Goal: Task Accomplishment & Management: Complete application form

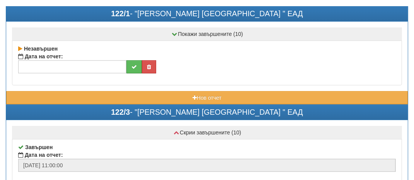
scroll to position [39, 0]
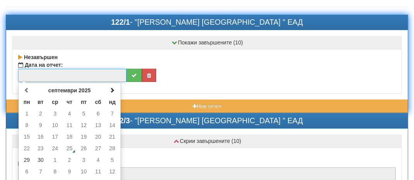
click at [32, 76] on input "text" at bounding box center [72, 75] width 108 height 13
click at [27, 160] on td "29" at bounding box center [27, 160] width 14 height 12
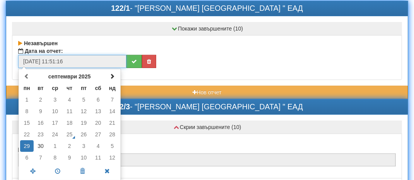
scroll to position [116, 0]
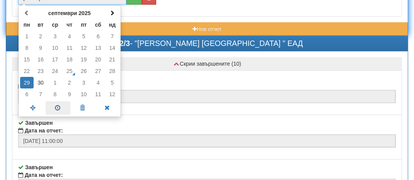
click at [58, 108] on span at bounding box center [58, 108] width 25 height 14
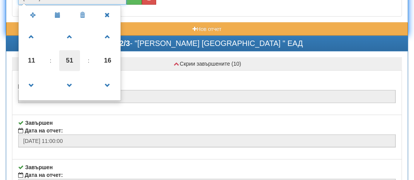
click at [69, 58] on span "51" at bounding box center [69, 60] width 21 height 21
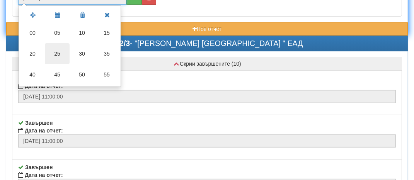
click at [55, 55] on td "25" at bounding box center [57, 53] width 25 height 21
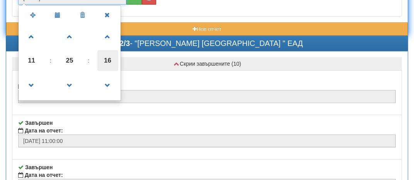
click at [105, 62] on span "16" at bounding box center [107, 60] width 21 height 21
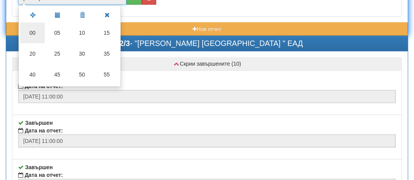
click at [31, 32] on td "00" at bounding box center [32, 32] width 25 height 21
type input "[DATE] 11:25:00"
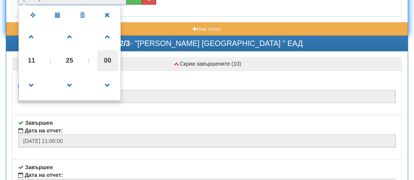
click at [107, 61] on span "00" at bounding box center [107, 60] width 21 height 21
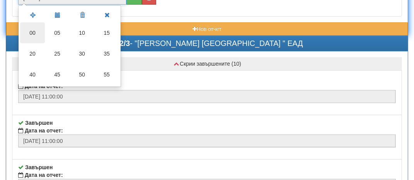
click at [29, 31] on td "00" at bounding box center [32, 32] width 25 height 21
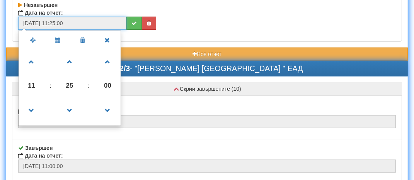
scroll to position [77, 0]
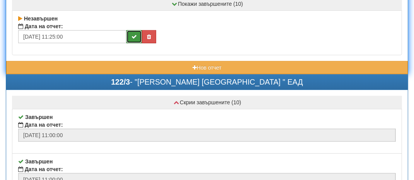
click at [132, 37] on icon "submit" at bounding box center [133, 36] width 5 height 5
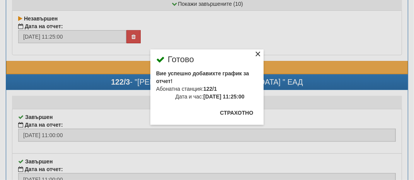
click at [257, 51] on div "×" at bounding box center [258, 55] width 8 height 8
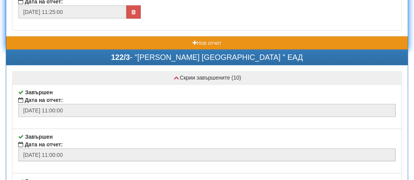
scroll to position [116, 0]
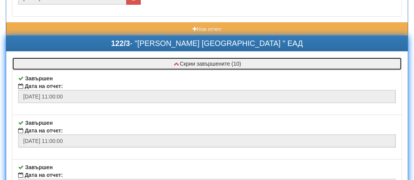
click at [82, 59] on button "Скрии завършените (10)" at bounding box center [207, 63] width 390 height 13
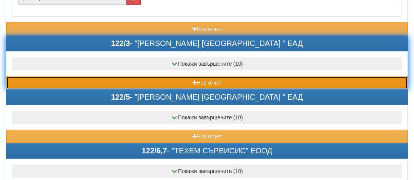
click at [77, 81] on button "Нов отчет" at bounding box center [206, 82] width 401 height 13
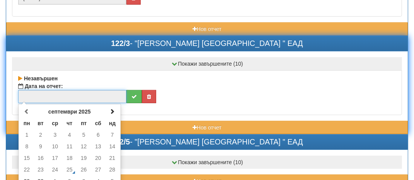
click at [40, 99] on input "text" at bounding box center [72, 96] width 108 height 13
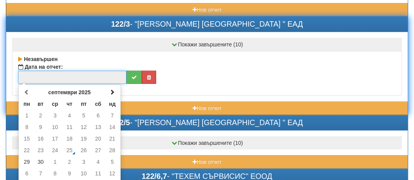
scroll to position [155, 0]
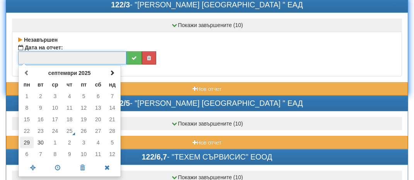
click at [24, 141] on td "29" at bounding box center [27, 143] width 14 height 12
click at [60, 163] on span at bounding box center [58, 168] width 25 height 14
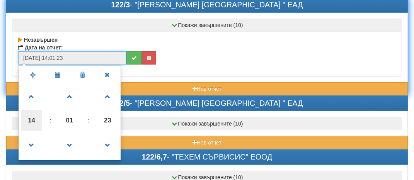
click at [28, 121] on span "14" at bounding box center [31, 120] width 21 height 21
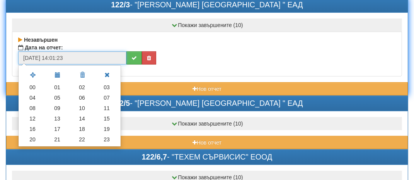
drag, startPoint x: 109, startPoint y: 108, endPoint x: 106, endPoint y: 112, distance: 5.2
click at [109, 108] on td "11" at bounding box center [106, 108] width 25 height 10
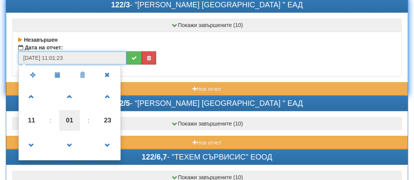
click at [74, 120] on span "01" at bounding box center [69, 120] width 21 height 21
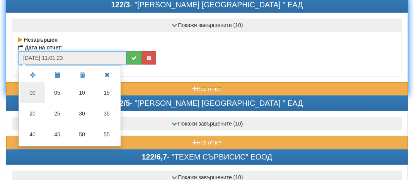
click at [35, 88] on td "00" at bounding box center [32, 92] width 25 height 21
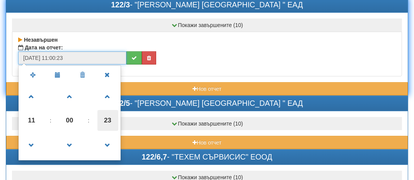
click at [111, 120] on span "23" at bounding box center [107, 120] width 21 height 21
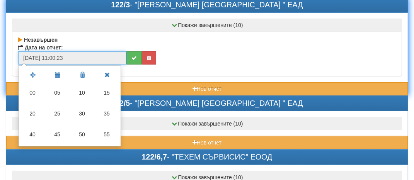
click at [30, 92] on td "00" at bounding box center [32, 92] width 25 height 21
type input "[DATE] 11:00:00"
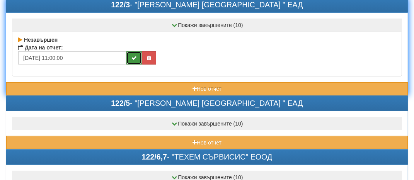
click at [131, 60] on button "submit" at bounding box center [133, 57] width 15 height 13
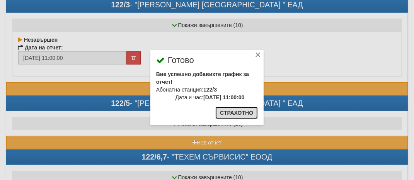
click at [239, 113] on button "Страхотно" at bounding box center [236, 113] width 43 height 12
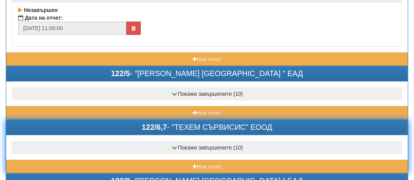
scroll to position [193, 0]
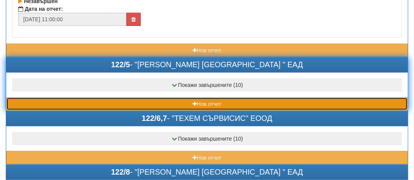
click at [82, 99] on button "Нов отчет" at bounding box center [206, 103] width 401 height 13
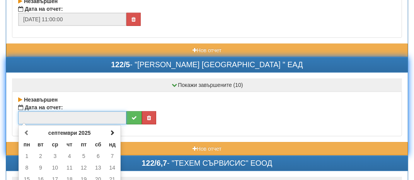
click at [46, 112] on input "text" at bounding box center [72, 117] width 108 height 13
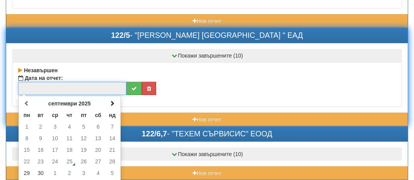
scroll to position [270, 0]
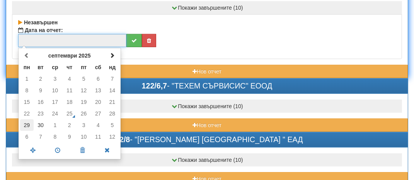
click at [29, 121] on td "29" at bounding box center [27, 125] width 14 height 12
click at [60, 149] on span at bounding box center [58, 151] width 25 height 14
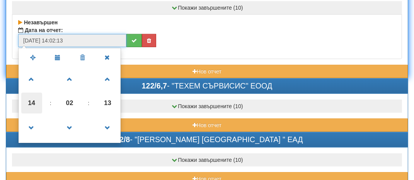
click at [30, 105] on span "14" at bounding box center [31, 103] width 21 height 21
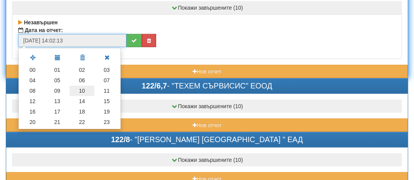
click at [79, 88] on td "10" at bounding box center [82, 91] width 25 height 10
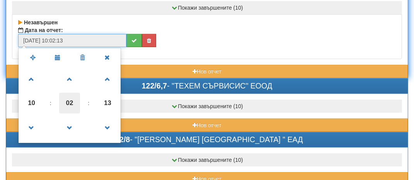
click at [73, 105] on span "02" at bounding box center [69, 103] width 21 height 21
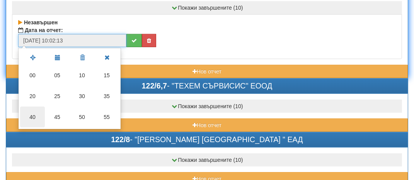
click at [36, 119] on td "40" at bounding box center [32, 117] width 25 height 21
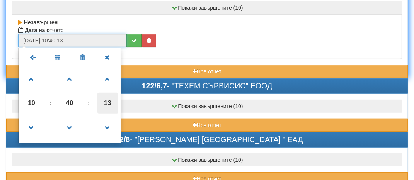
click at [104, 100] on span "13" at bounding box center [107, 103] width 21 height 21
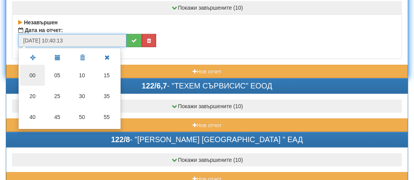
click at [36, 72] on td "00" at bounding box center [32, 75] width 25 height 21
type input "[DATE] 10:40:00"
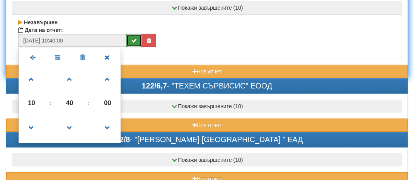
click at [127, 39] on button "submit" at bounding box center [133, 40] width 15 height 13
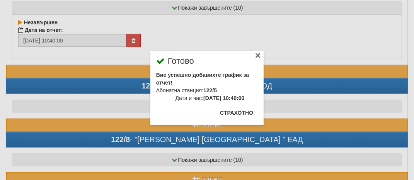
click at [255, 58] on div "×" at bounding box center [258, 57] width 8 height 8
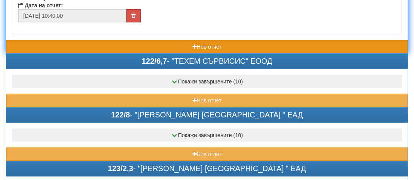
scroll to position [309, 0]
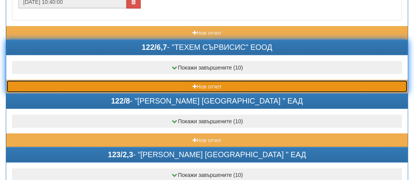
click at [52, 83] on button "Нов отчет" at bounding box center [206, 86] width 401 height 13
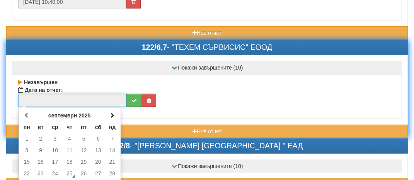
click at [36, 99] on input "text" at bounding box center [72, 100] width 108 height 13
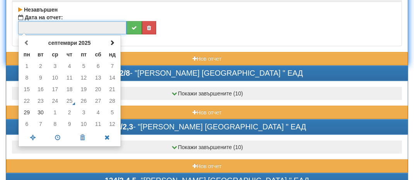
scroll to position [386, 0]
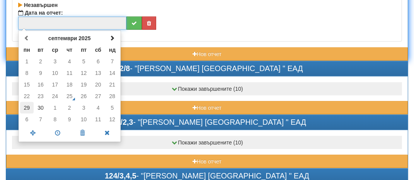
click at [29, 106] on td "29" at bounding box center [27, 108] width 14 height 12
click at [63, 133] on span at bounding box center [58, 133] width 25 height 14
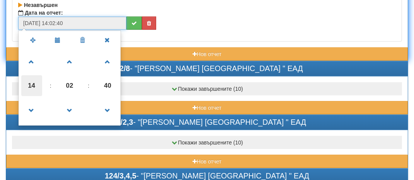
click at [32, 87] on span "14" at bounding box center [31, 85] width 21 height 21
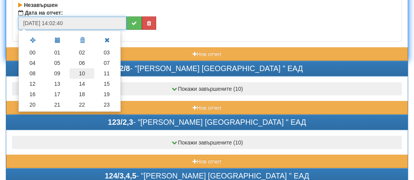
click at [85, 70] on td "10" at bounding box center [82, 73] width 25 height 10
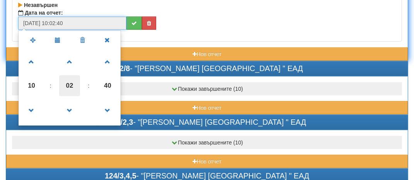
click at [68, 88] on span "02" at bounding box center [69, 85] width 21 height 21
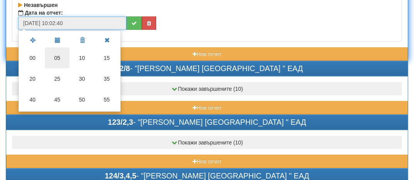
click at [62, 57] on td "05" at bounding box center [57, 58] width 25 height 21
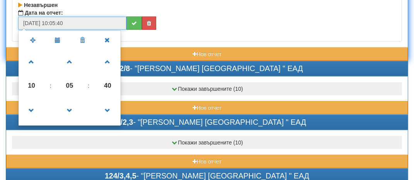
click at [113, 87] on span "40" at bounding box center [107, 85] width 21 height 21
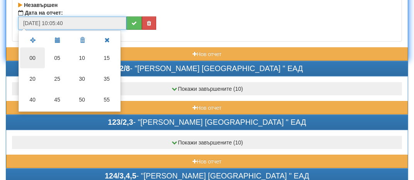
click at [30, 56] on td "00" at bounding box center [32, 58] width 25 height 21
type input "[DATE] 10:05:00"
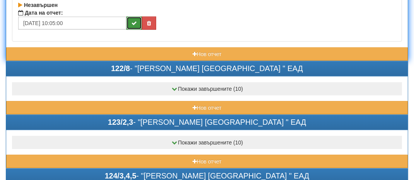
click at [133, 20] on icon "submit" at bounding box center [133, 22] width 5 height 5
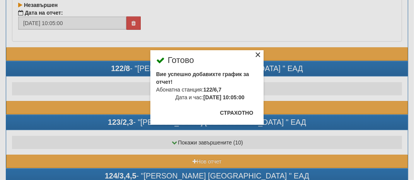
click at [260, 54] on div "×" at bounding box center [258, 56] width 8 height 8
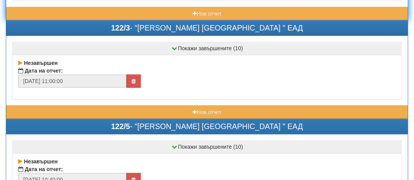
scroll to position [39, 0]
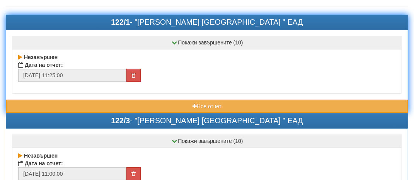
click at [100, 25] on div "122/1 - "[PERSON_NAME] [GEOGRAPHIC_DATA] " ЕАД" at bounding box center [206, 22] width 401 height 15
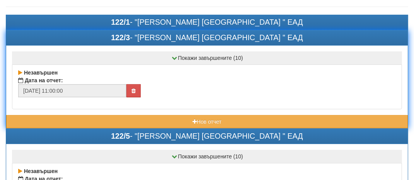
click at [104, 37] on div "122/3 - "[PERSON_NAME] [GEOGRAPHIC_DATA] " ЕАД" at bounding box center [206, 38] width 401 height 15
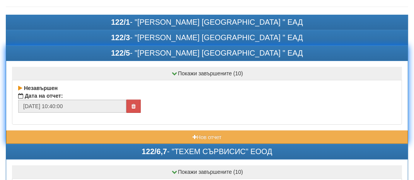
click at [90, 56] on div "122/5 - "[PERSON_NAME] [GEOGRAPHIC_DATA] " ЕАД" at bounding box center [206, 53] width 401 height 15
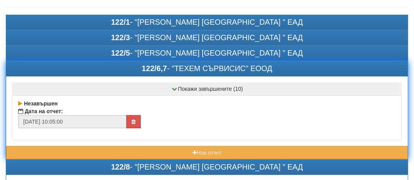
click at [105, 65] on div "122/6,7 - "ТЕХЕМ СЪРВИСИС" ЕООД" at bounding box center [206, 68] width 401 height 15
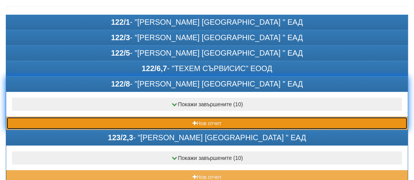
click at [44, 121] on button "Нов отчет" at bounding box center [206, 123] width 401 height 13
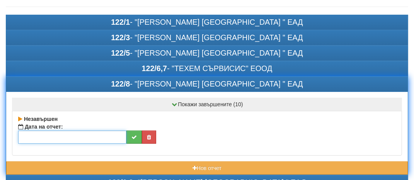
click at [34, 134] on input "text" at bounding box center [72, 137] width 108 height 13
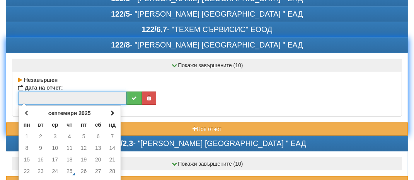
scroll to position [116, 0]
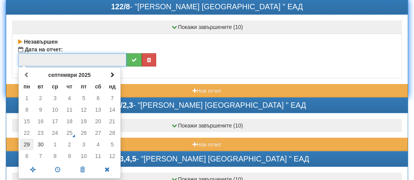
click at [27, 147] on td "29" at bounding box center [27, 145] width 14 height 12
click at [62, 164] on span at bounding box center [58, 170] width 25 height 14
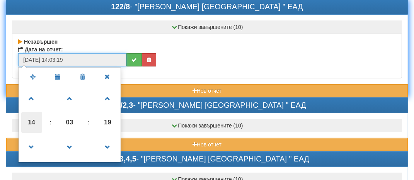
click at [31, 124] on span "14" at bounding box center [31, 122] width 21 height 21
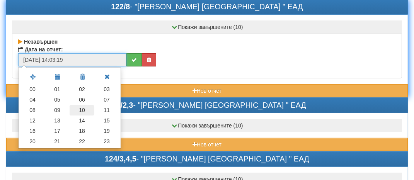
click at [81, 109] on td "10" at bounding box center [82, 110] width 25 height 10
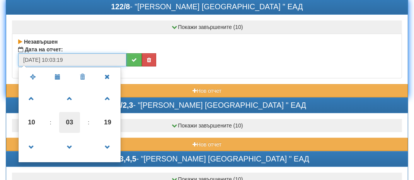
click at [71, 122] on span "03" at bounding box center [69, 122] width 21 height 21
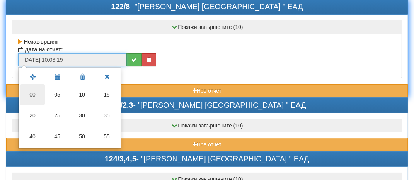
click at [28, 96] on td "00" at bounding box center [32, 94] width 25 height 21
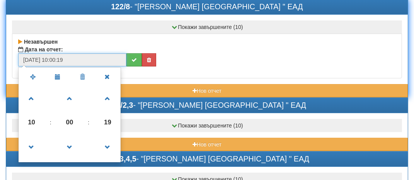
click at [106, 121] on span "19" at bounding box center [107, 122] width 21 height 21
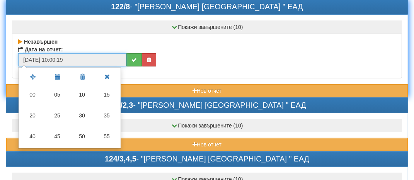
click at [34, 95] on td "00" at bounding box center [32, 94] width 25 height 21
type input "[DATE] 10:00:00"
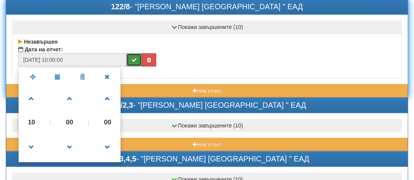
click at [135, 58] on icon "submit" at bounding box center [133, 59] width 5 height 5
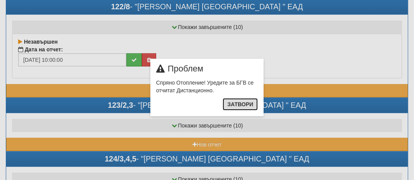
click at [249, 101] on button "Затвори" at bounding box center [240, 104] width 35 height 12
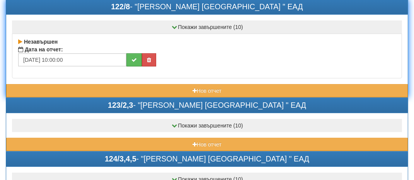
click at [95, 3] on div "122/8 - "[PERSON_NAME] [GEOGRAPHIC_DATA] " ЕАД" at bounding box center [206, 7] width 401 height 15
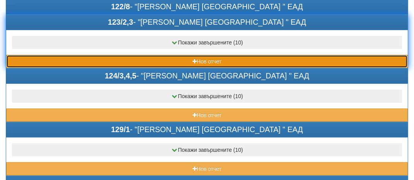
click at [71, 61] on button "Нов отчет" at bounding box center [206, 61] width 401 height 13
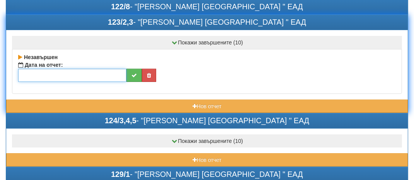
click at [39, 73] on input "text" at bounding box center [72, 75] width 108 height 13
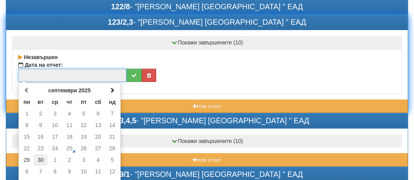
click at [34, 155] on td "30" at bounding box center [41, 160] width 14 height 12
click at [29, 160] on td "29" at bounding box center [27, 160] width 14 height 12
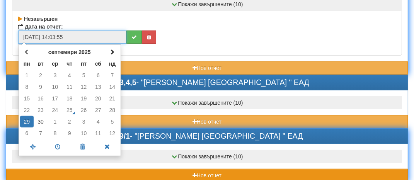
scroll to position [155, 0]
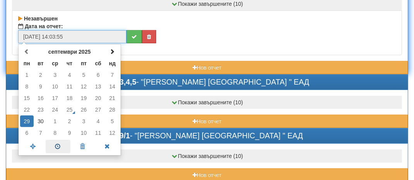
click at [58, 148] on span at bounding box center [58, 147] width 25 height 14
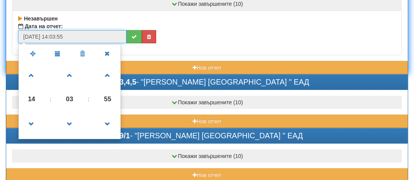
click at [32, 95] on span "14" at bounding box center [31, 99] width 21 height 21
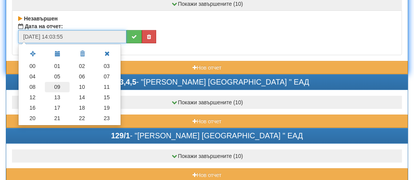
click at [60, 85] on td "09" at bounding box center [57, 87] width 25 height 10
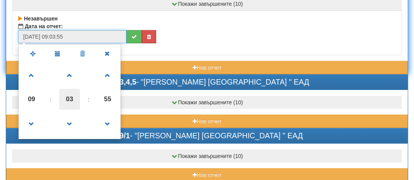
click at [71, 99] on span "03" at bounding box center [69, 99] width 21 height 21
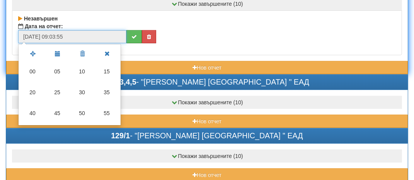
click at [79, 112] on td "50" at bounding box center [82, 113] width 25 height 21
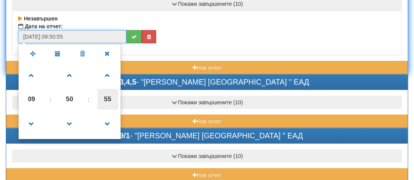
click at [110, 100] on span "55" at bounding box center [107, 99] width 21 height 21
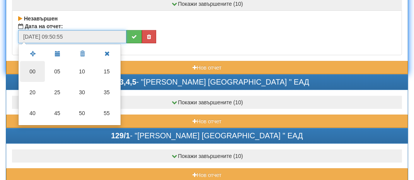
click at [35, 71] on td "00" at bounding box center [32, 71] width 25 height 21
type input "[DATE] 09:50:00"
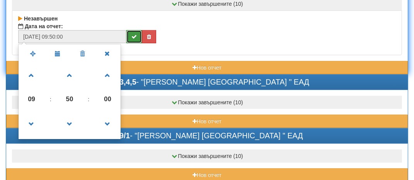
click at [133, 34] on icon "submit" at bounding box center [133, 36] width 5 height 5
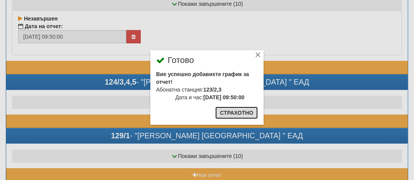
click at [236, 110] on button "Страхотно" at bounding box center [236, 113] width 43 height 12
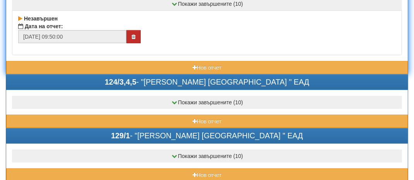
scroll to position [116, 0]
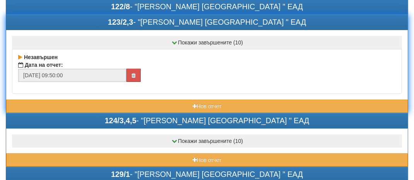
click at [91, 25] on div "123/2,3 - "[PERSON_NAME] [GEOGRAPHIC_DATA] " ЕАД" at bounding box center [206, 22] width 401 height 15
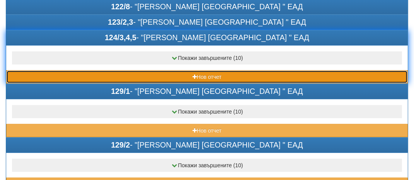
click at [60, 78] on button "Нов отчет" at bounding box center [206, 76] width 401 height 13
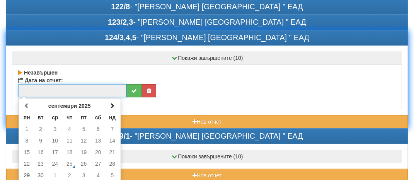
click at [31, 85] on input "text" at bounding box center [72, 90] width 108 height 13
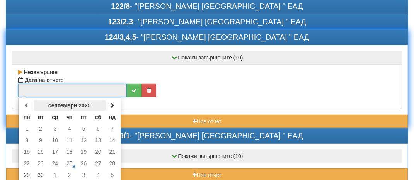
scroll to position [155, 0]
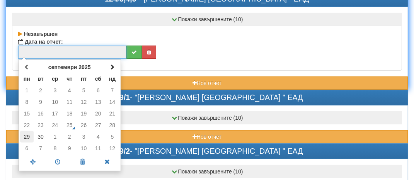
click at [23, 139] on td "29" at bounding box center [27, 137] width 14 height 12
click at [60, 158] on span at bounding box center [58, 162] width 25 height 14
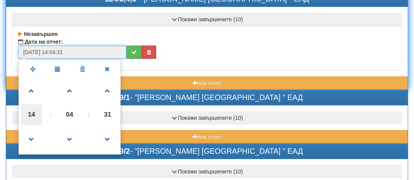
click at [33, 116] on span "14" at bounding box center [31, 114] width 21 height 21
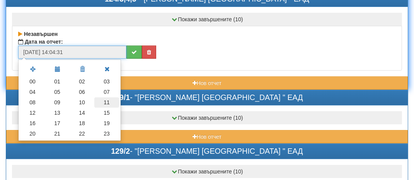
click at [107, 102] on td "11" at bounding box center [106, 102] width 25 height 10
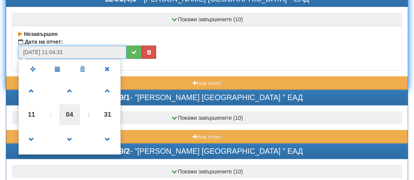
click at [71, 118] on span "04" at bounding box center [69, 114] width 21 height 21
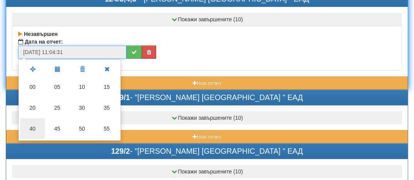
click at [34, 124] on td "40" at bounding box center [32, 128] width 25 height 21
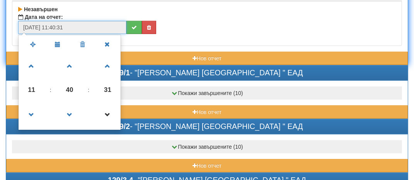
scroll to position [193, 0]
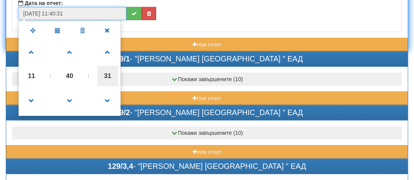
click at [113, 70] on span "31" at bounding box center [107, 76] width 21 height 21
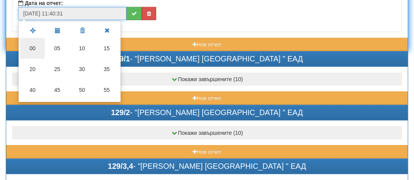
click at [32, 42] on td "00" at bounding box center [32, 48] width 25 height 21
type input "[DATE] 11:40:00"
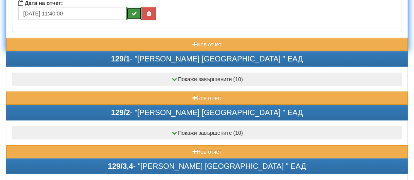
click at [139, 10] on button "submit" at bounding box center [133, 13] width 15 height 13
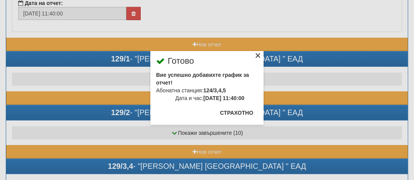
click at [258, 55] on div "×" at bounding box center [258, 57] width 8 height 8
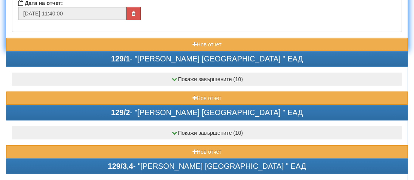
scroll to position [155, 0]
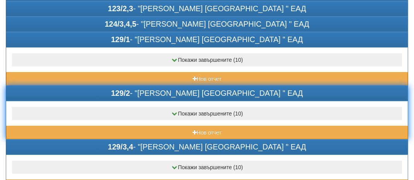
scroll to position [116, 0]
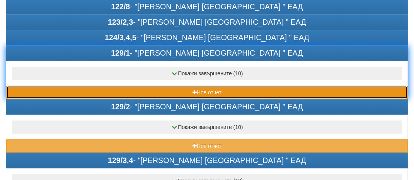
click at [56, 91] on button "Нов отчет" at bounding box center [206, 92] width 401 height 13
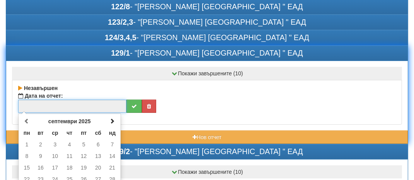
click at [29, 107] on input "text" at bounding box center [72, 106] width 108 height 13
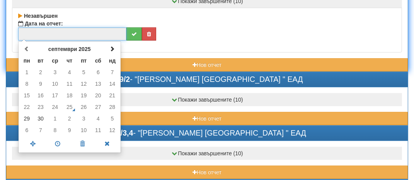
scroll to position [193, 0]
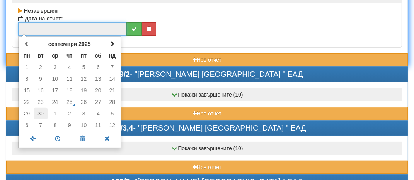
click at [44, 112] on td "30" at bounding box center [41, 114] width 14 height 12
click at [61, 135] on span at bounding box center [58, 139] width 25 height 14
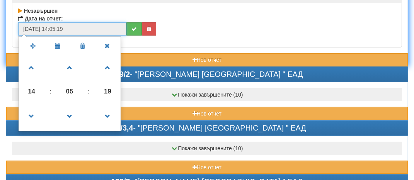
click at [32, 96] on span "14" at bounding box center [31, 91] width 21 height 21
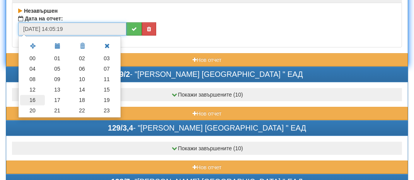
click at [36, 97] on td "16" at bounding box center [32, 100] width 25 height 10
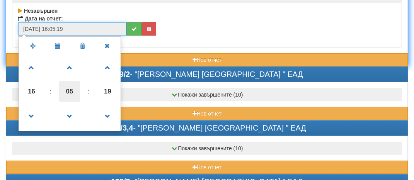
click at [72, 89] on span "05" at bounding box center [69, 91] width 21 height 21
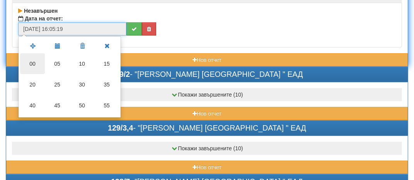
click at [36, 65] on td "00" at bounding box center [32, 63] width 25 height 21
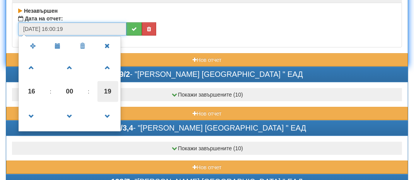
click at [99, 92] on span "19" at bounding box center [107, 91] width 21 height 21
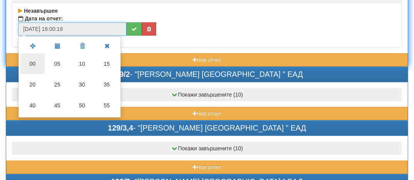
click at [34, 64] on td "00" at bounding box center [32, 63] width 25 height 21
type input "[DATE] 16:00:00"
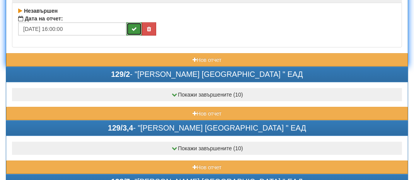
click at [136, 24] on button "submit" at bounding box center [133, 28] width 15 height 13
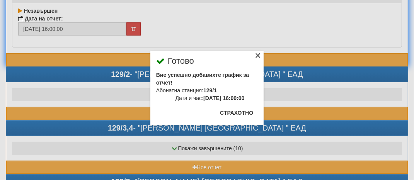
click at [260, 56] on div "×" at bounding box center [258, 57] width 8 height 8
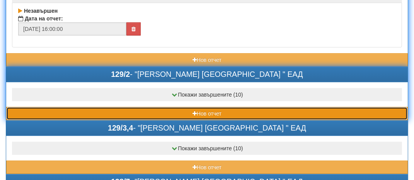
click at [65, 110] on button "Нов отчет" at bounding box center [206, 113] width 401 height 13
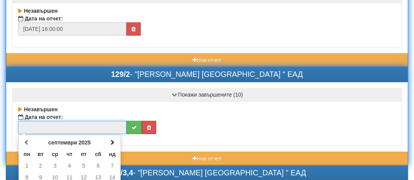
click at [36, 124] on input "text" at bounding box center [72, 127] width 108 height 13
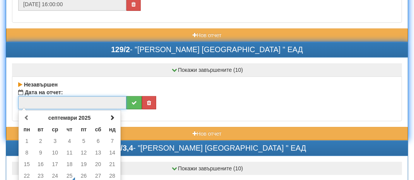
scroll to position [232, 0]
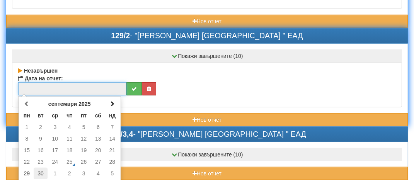
click at [40, 173] on td "30" at bounding box center [41, 174] width 14 height 12
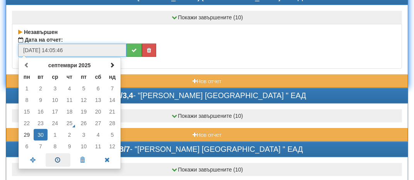
click at [55, 158] on span at bounding box center [58, 160] width 25 height 14
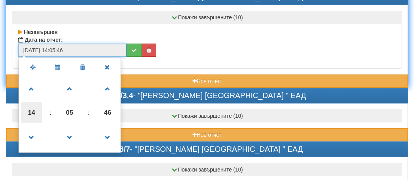
click at [27, 109] on span "14" at bounding box center [31, 112] width 21 height 21
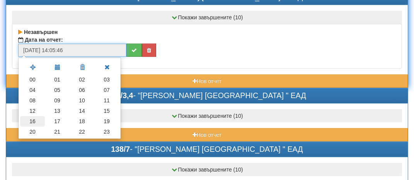
click at [29, 121] on td "16" at bounding box center [32, 121] width 25 height 10
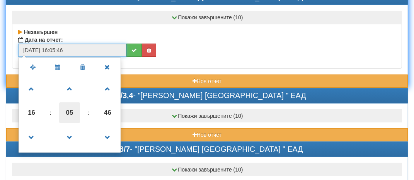
click at [71, 112] on span "05" at bounding box center [69, 112] width 21 height 21
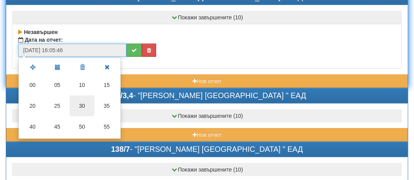
click at [83, 105] on td "30" at bounding box center [82, 105] width 25 height 21
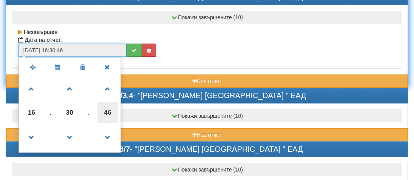
click at [111, 112] on span "46" at bounding box center [107, 112] width 21 height 21
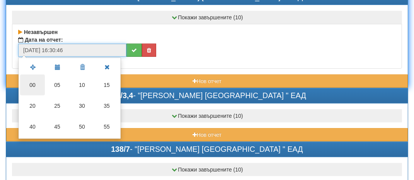
click at [31, 88] on td "00" at bounding box center [32, 85] width 25 height 21
type input "[DATE] 16:30:00"
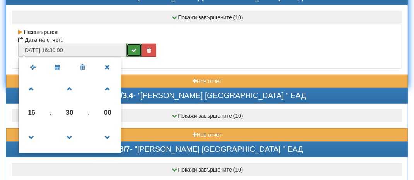
click at [136, 48] on icon "submit" at bounding box center [133, 50] width 5 height 5
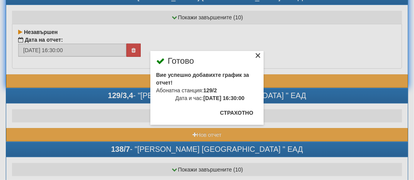
click at [258, 54] on div "×" at bounding box center [258, 57] width 8 height 8
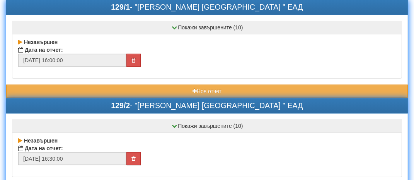
scroll to position [116, 0]
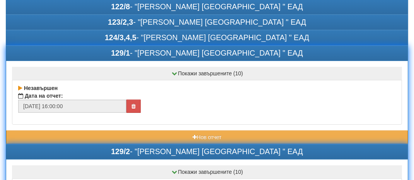
click at [92, 56] on div "129/1 - "[PERSON_NAME] [GEOGRAPHIC_DATA] " ЕАД" at bounding box center [206, 53] width 401 height 15
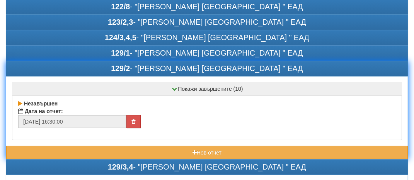
click at [94, 73] on div "129/2 - "[PERSON_NAME] [GEOGRAPHIC_DATA] " ЕАД" at bounding box center [206, 68] width 401 height 15
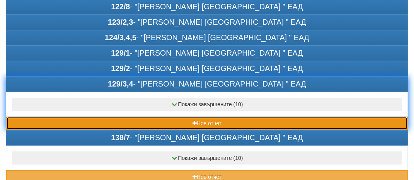
click at [66, 124] on button "Нов отчет" at bounding box center [206, 123] width 401 height 13
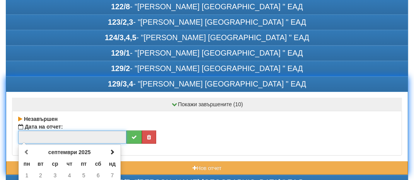
click at [58, 134] on input "text" at bounding box center [72, 137] width 108 height 13
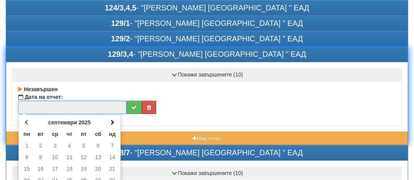
scroll to position [193, 0]
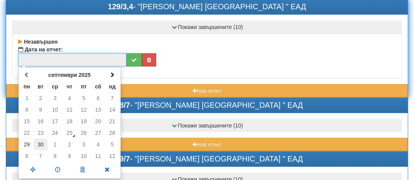
click at [42, 141] on td "30" at bounding box center [41, 145] width 14 height 12
click at [60, 168] on span at bounding box center [58, 170] width 25 height 14
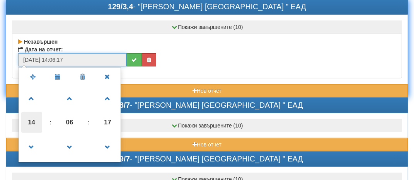
click at [32, 122] on span "14" at bounding box center [31, 122] width 21 height 21
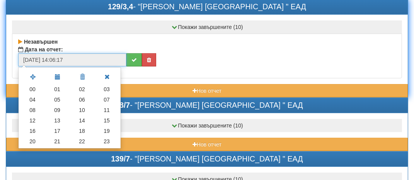
click at [60, 128] on td "17" at bounding box center [57, 131] width 25 height 10
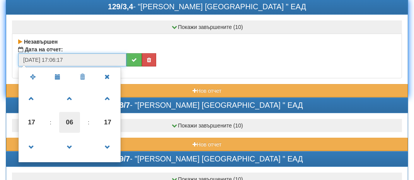
click at [72, 127] on span "06" at bounding box center [69, 122] width 21 height 21
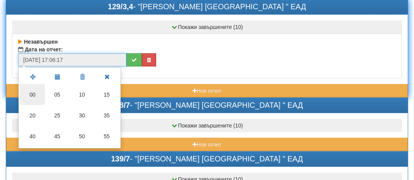
click at [39, 89] on td "00" at bounding box center [32, 94] width 25 height 21
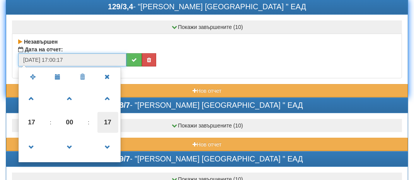
click at [110, 118] on span "17" at bounding box center [107, 122] width 21 height 21
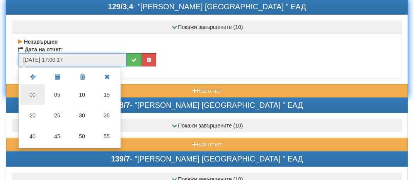
click at [32, 91] on td "00" at bounding box center [32, 94] width 25 height 21
type input "[DATE] 17:00:00"
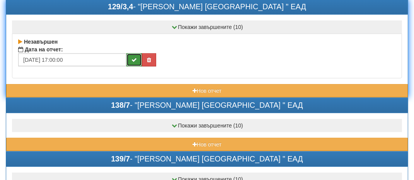
click at [134, 59] on icon "submit" at bounding box center [133, 59] width 5 height 5
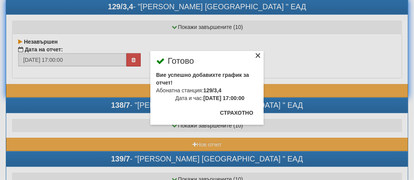
click at [259, 56] on div "×" at bounding box center [258, 57] width 8 height 8
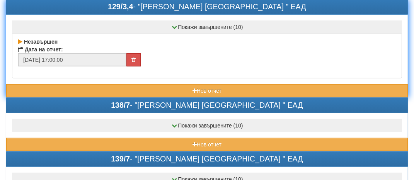
click at [96, 7] on div "129/3,4 - "[PERSON_NAME] [GEOGRAPHIC_DATA] " ЕАД" at bounding box center [206, 7] width 401 height 15
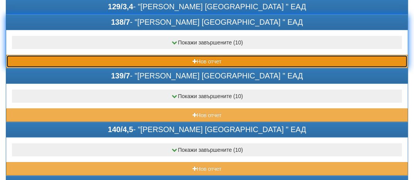
click at [53, 56] on button "Нов отчет" at bounding box center [206, 61] width 401 height 13
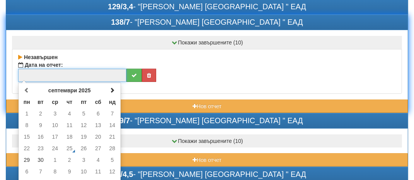
click at [48, 72] on input "text" at bounding box center [72, 75] width 108 height 13
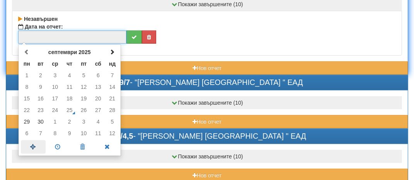
scroll to position [232, 0]
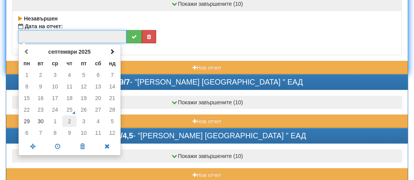
click at [70, 118] on td "2" at bounding box center [69, 122] width 14 height 12
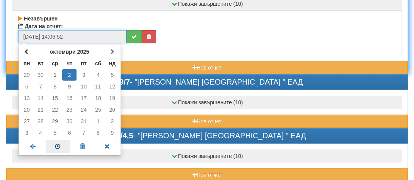
click at [57, 144] on span at bounding box center [58, 147] width 25 height 14
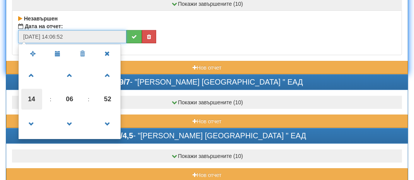
click at [32, 101] on span "14" at bounding box center [31, 99] width 21 height 21
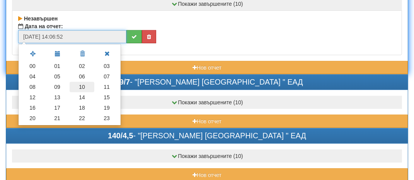
click at [83, 83] on td "10" at bounding box center [82, 87] width 25 height 10
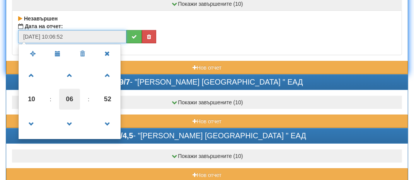
click at [70, 102] on span "06" at bounding box center [69, 99] width 21 height 21
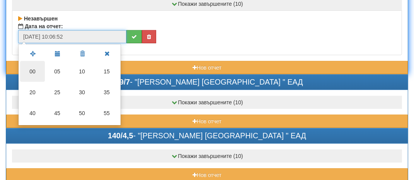
click at [33, 70] on td "00" at bounding box center [32, 71] width 25 height 21
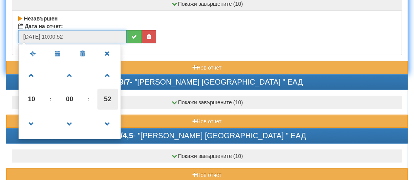
click at [111, 104] on span "52" at bounding box center [107, 99] width 21 height 21
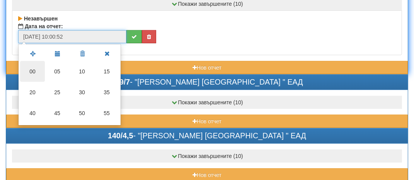
click at [37, 73] on td "00" at bounding box center [32, 71] width 25 height 21
type input "[DATE] 10:00:00"
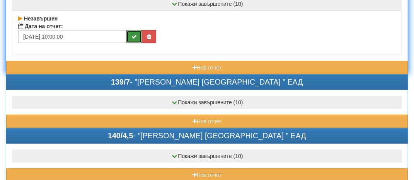
click at [136, 34] on icon "submit" at bounding box center [133, 36] width 5 height 5
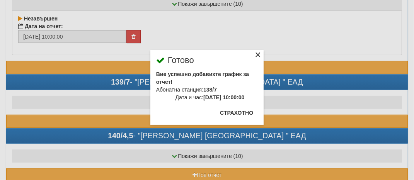
click at [258, 53] on div "×" at bounding box center [258, 56] width 8 height 8
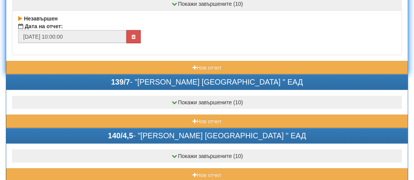
scroll to position [193, 0]
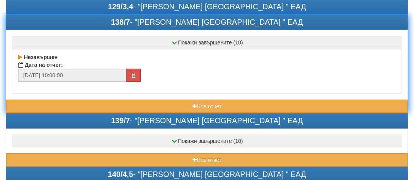
click at [119, 22] on div "138/7 - "[PERSON_NAME] [GEOGRAPHIC_DATA] " ЕАД" at bounding box center [206, 22] width 401 height 15
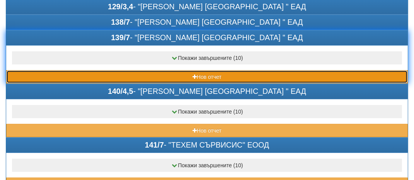
click at [89, 73] on button "Нов отчет" at bounding box center [206, 76] width 401 height 13
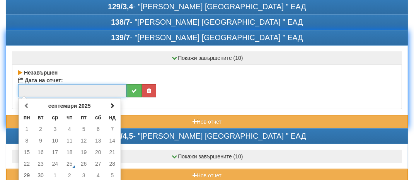
click at [37, 90] on input "text" at bounding box center [72, 90] width 108 height 13
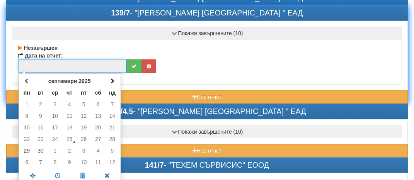
scroll to position [232, 0]
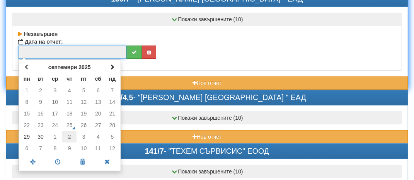
click at [70, 138] on td "2" at bounding box center [69, 137] width 14 height 12
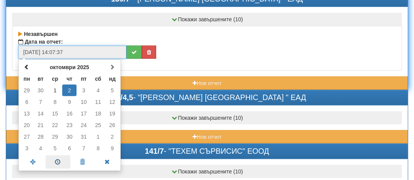
click at [53, 165] on span at bounding box center [58, 162] width 25 height 14
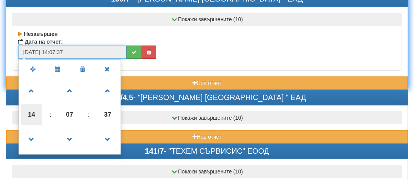
click at [24, 117] on span "14" at bounding box center [31, 114] width 21 height 21
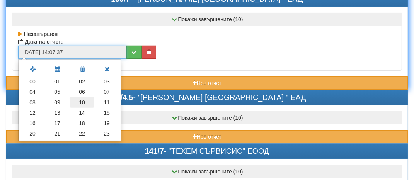
click at [84, 101] on td "10" at bounding box center [82, 102] width 25 height 10
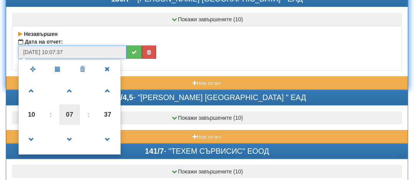
click at [73, 113] on span "07" at bounding box center [69, 114] width 21 height 21
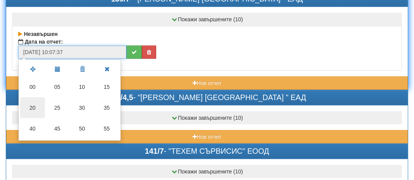
click at [32, 107] on td "20" at bounding box center [32, 107] width 25 height 21
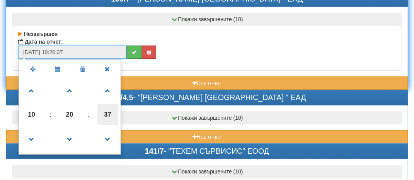
click at [114, 111] on span "37" at bounding box center [107, 114] width 21 height 21
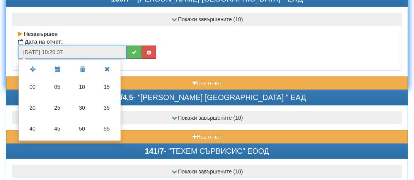
click at [34, 87] on td "00" at bounding box center [32, 87] width 25 height 21
type input "[DATE] 10:20:00"
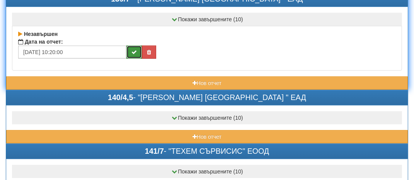
click at [128, 46] on button "submit" at bounding box center [133, 52] width 15 height 13
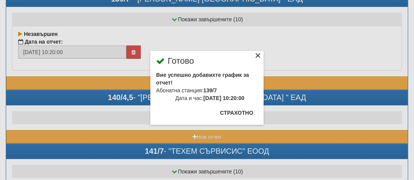
click at [259, 54] on div "×" at bounding box center [258, 57] width 8 height 8
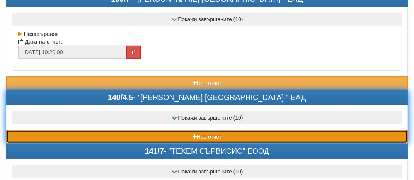
click at [83, 132] on button "Нов отчет" at bounding box center [206, 136] width 401 height 13
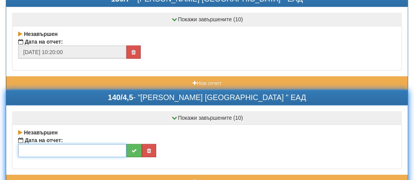
click at [38, 149] on input "text" at bounding box center [72, 150] width 108 height 13
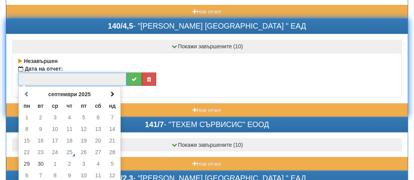
scroll to position [309, 0]
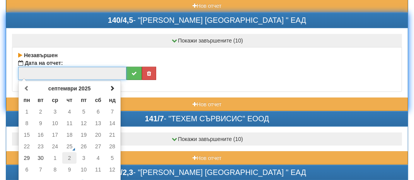
click at [73, 157] on td "2" at bounding box center [69, 158] width 14 height 12
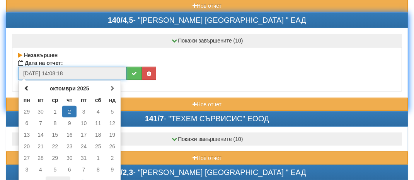
click at [64, 179] on span at bounding box center [58, 184] width 25 height 14
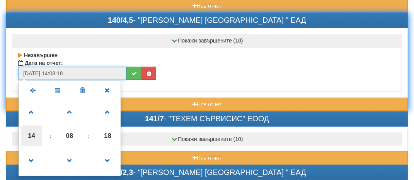
click at [29, 138] on span "14" at bounding box center [31, 136] width 21 height 21
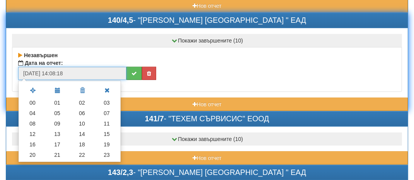
click at [80, 122] on td "10" at bounding box center [82, 124] width 25 height 10
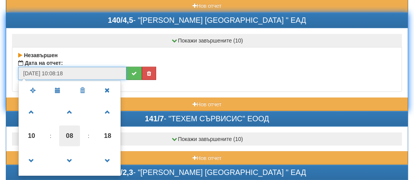
click at [73, 129] on span "08" at bounding box center [69, 136] width 21 height 21
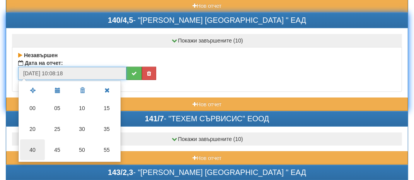
click at [29, 144] on td "40" at bounding box center [32, 149] width 25 height 21
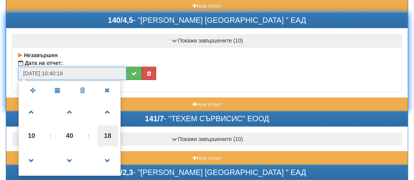
click at [110, 127] on span "18" at bounding box center [107, 136] width 21 height 21
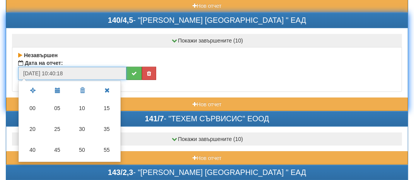
click at [37, 102] on td "00" at bounding box center [32, 108] width 25 height 21
type input "[DATE] 10:40:00"
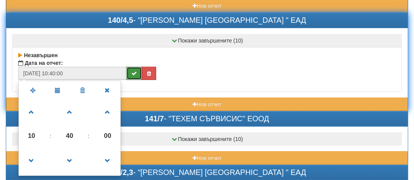
click at [139, 67] on button "submit" at bounding box center [133, 73] width 15 height 13
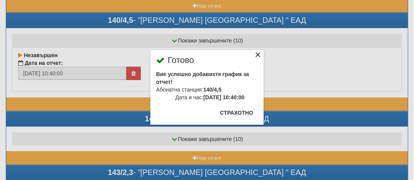
click at [257, 53] on div "×" at bounding box center [258, 56] width 8 height 8
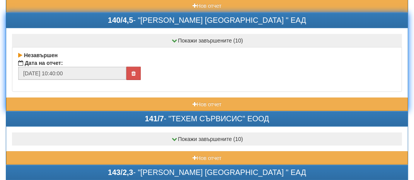
drag, startPoint x: 82, startPoint y: 26, endPoint x: 85, endPoint y: 20, distance: 6.7
click at [82, 28] on div "Покажи завършените (10) Завършен Дата на отчет: [DATE] 17:00:00 Завършен Дата н…" at bounding box center [206, 63] width 401 height 70
click at [87, 17] on div "140/4,5 - "[PERSON_NAME] [GEOGRAPHIC_DATA] " ЕАД" at bounding box center [206, 20] width 401 height 15
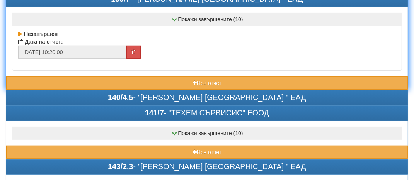
scroll to position [193, 0]
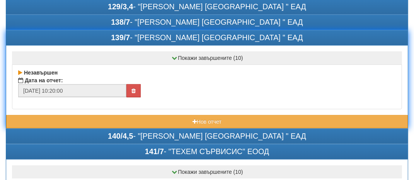
click at [95, 31] on div "139/7 - "[PERSON_NAME] [GEOGRAPHIC_DATA] " ЕАД" at bounding box center [206, 38] width 401 height 15
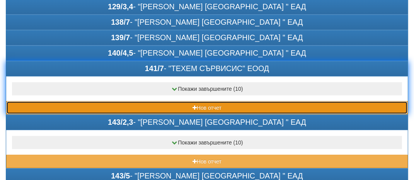
click at [109, 107] on button "Нов отчет" at bounding box center [206, 107] width 401 height 13
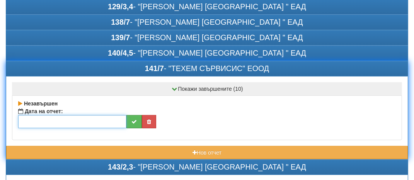
click at [31, 119] on input "text" at bounding box center [72, 121] width 108 height 13
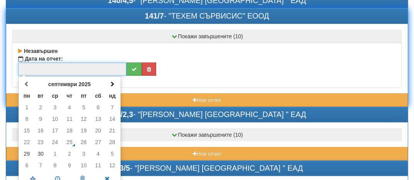
scroll to position [270, 0]
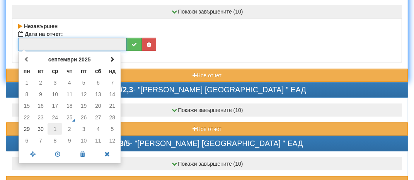
click at [55, 127] on td "1" at bounding box center [55, 129] width 15 height 12
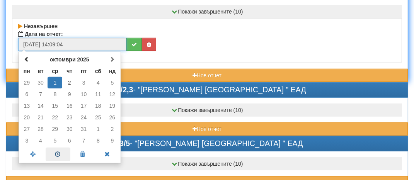
click at [60, 153] on span at bounding box center [58, 155] width 25 height 14
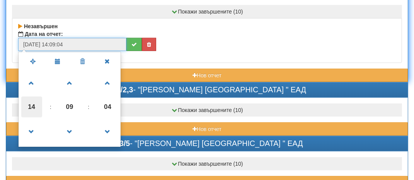
click at [29, 104] on span "14" at bounding box center [31, 107] width 21 height 21
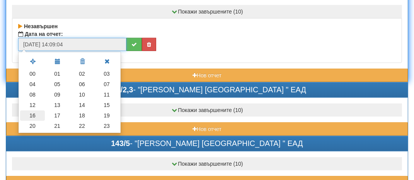
click at [34, 116] on td "16" at bounding box center [32, 116] width 25 height 10
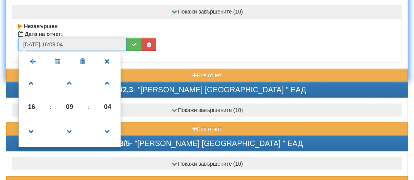
click at [73, 109] on span "09" at bounding box center [69, 107] width 21 height 21
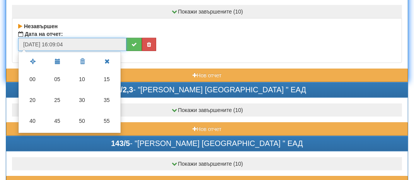
click at [32, 80] on td "00" at bounding box center [32, 79] width 25 height 21
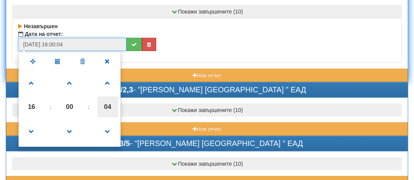
click at [107, 108] on span "04" at bounding box center [107, 107] width 21 height 21
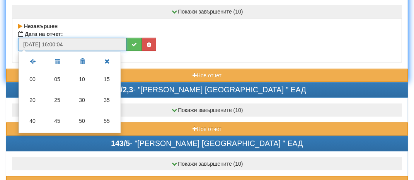
click at [32, 78] on td "00" at bounding box center [32, 79] width 25 height 21
type input "[DATE] 16:00:00"
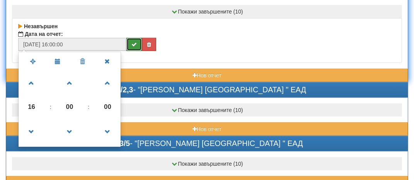
click at [134, 43] on icon "submit" at bounding box center [133, 44] width 5 height 5
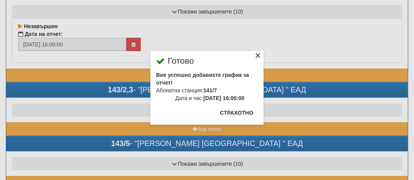
click at [255, 58] on div "×" at bounding box center [258, 57] width 8 height 8
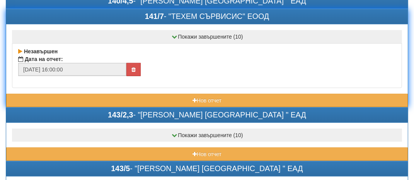
scroll to position [232, 0]
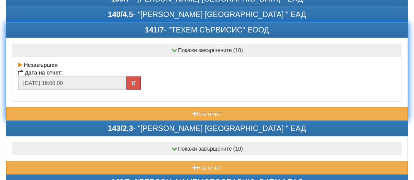
click at [105, 31] on div "141/7 - "ТЕХЕМ СЪРВИСИС" ЕООД" at bounding box center [206, 30] width 401 height 15
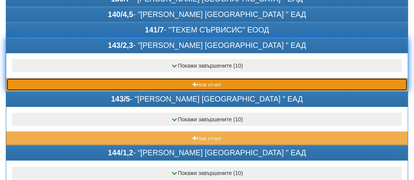
click at [75, 84] on button "Нов отчет" at bounding box center [206, 84] width 401 height 13
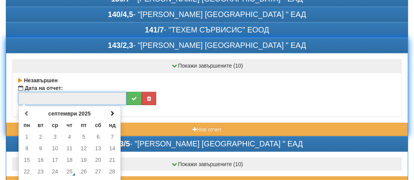
click at [31, 94] on input "text" at bounding box center [72, 98] width 108 height 13
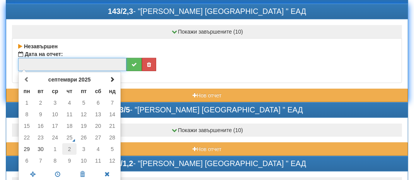
scroll to position [270, 0]
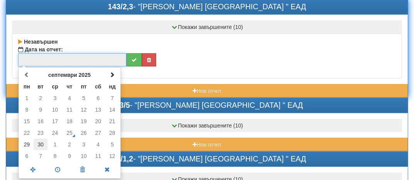
click at [39, 143] on td "30" at bounding box center [41, 145] width 14 height 12
click at [60, 165] on span at bounding box center [58, 170] width 25 height 14
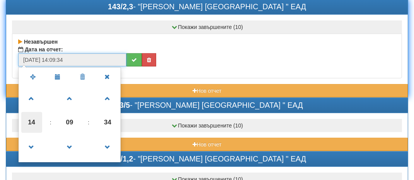
click at [30, 125] on span "14" at bounding box center [31, 122] width 21 height 21
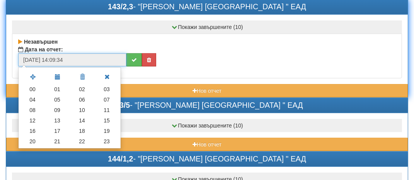
click at [87, 126] on td "18" at bounding box center [82, 131] width 25 height 10
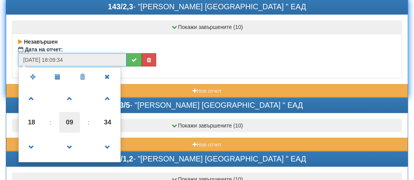
click at [70, 124] on span "09" at bounding box center [69, 122] width 21 height 21
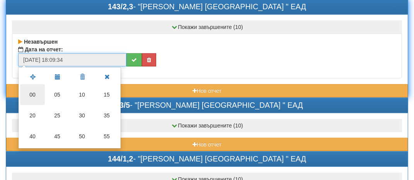
click at [37, 91] on td "00" at bounding box center [32, 94] width 25 height 21
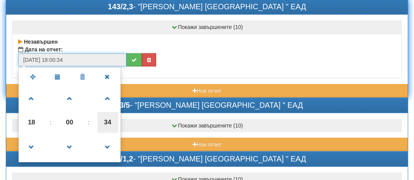
click at [113, 118] on span "34" at bounding box center [107, 122] width 21 height 21
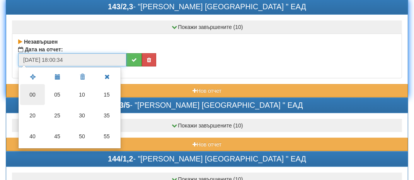
click at [24, 88] on td "00" at bounding box center [32, 94] width 25 height 21
type input "[DATE] 18:00:00"
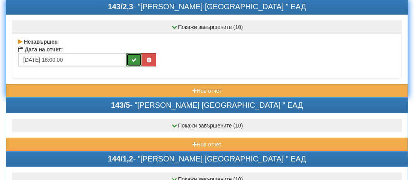
click at [134, 57] on icon "submit" at bounding box center [133, 59] width 5 height 5
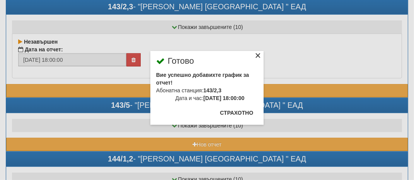
click at [255, 55] on div "×" at bounding box center [258, 57] width 8 height 8
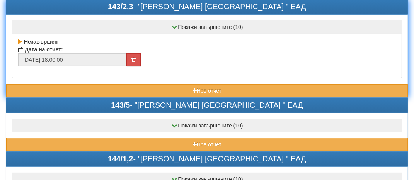
click at [104, 5] on div "143/2,3 - "[PERSON_NAME] [GEOGRAPHIC_DATA] " ЕАД" at bounding box center [206, 7] width 401 height 15
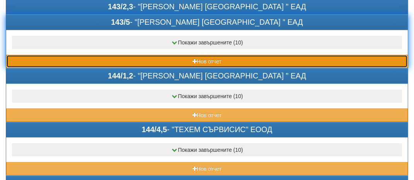
click at [78, 62] on button "Нов отчет" at bounding box center [206, 61] width 401 height 13
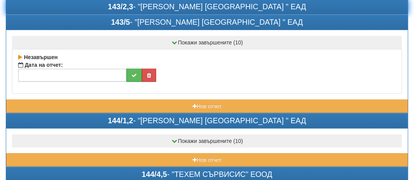
click at [104, 5] on div "143/2,3 - "[PERSON_NAME] [GEOGRAPHIC_DATA] " ЕАД" at bounding box center [206, 7] width 401 height 15
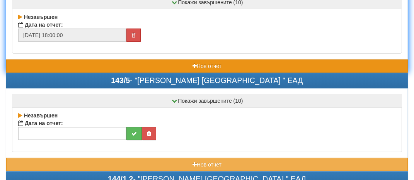
scroll to position [309, 0]
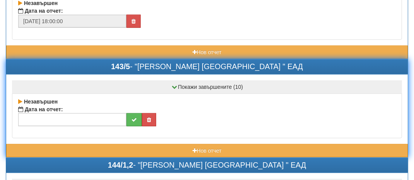
click at [89, 61] on div "143/5 - "[PERSON_NAME] [GEOGRAPHIC_DATA] " ЕАД" at bounding box center [206, 67] width 401 height 15
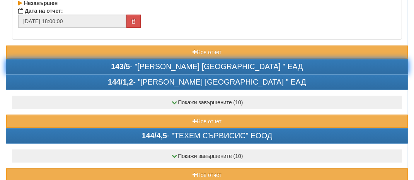
click at [90, 60] on div "143/5 - "[PERSON_NAME] [GEOGRAPHIC_DATA] " ЕАД" at bounding box center [206, 67] width 401 height 15
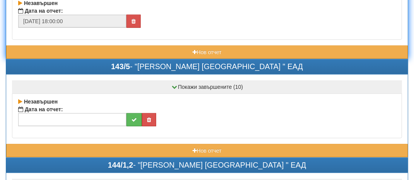
scroll to position [270, 0]
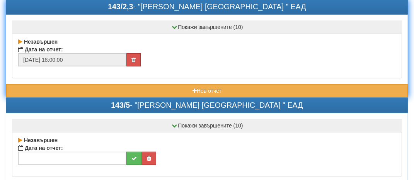
click at [94, 6] on div "143/2,3 - "[PERSON_NAME] [GEOGRAPHIC_DATA] " ЕАД" at bounding box center [206, 7] width 401 height 15
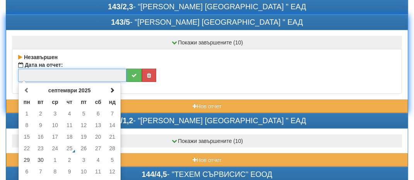
click at [43, 77] on input "text" at bounding box center [72, 75] width 108 height 13
click at [39, 158] on td "30" at bounding box center [41, 160] width 14 height 12
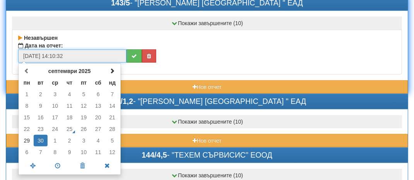
scroll to position [309, 0]
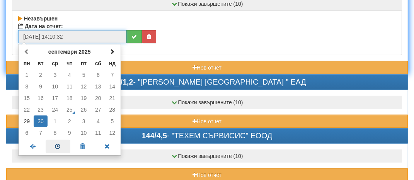
click at [56, 147] on span at bounding box center [58, 147] width 25 height 14
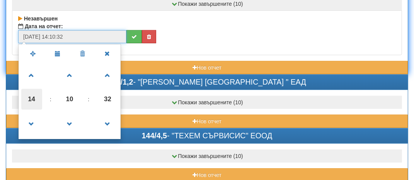
click at [33, 100] on span "14" at bounding box center [31, 99] width 21 height 21
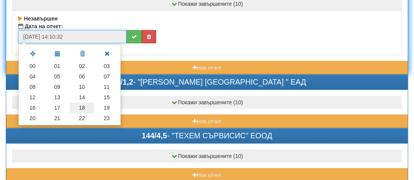
click at [83, 105] on td "18" at bounding box center [82, 108] width 25 height 10
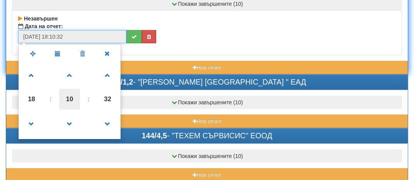
click at [70, 100] on span "10" at bounding box center [69, 99] width 21 height 21
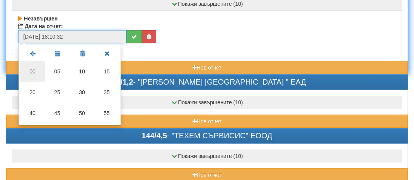
click at [34, 71] on td "00" at bounding box center [32, 71] width 25 height 21
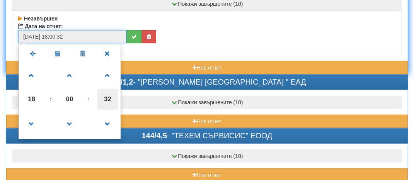
click at [104, 94] on span "32" at bounding box center [107, 99] width 21 height 21
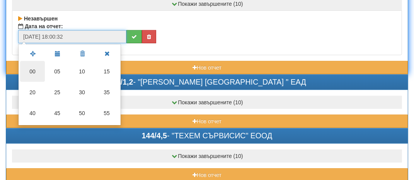
click at [34, 75] on td "00" at bounding box center [32, 71] width 25 height 21
type input "[DATE] 18:00:00"
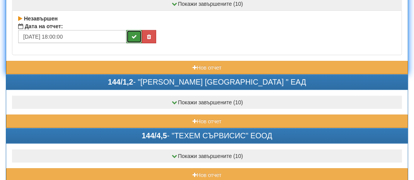
click at [131, 36] on button "submit" at bounding box center [133, 36] width 15 height 13
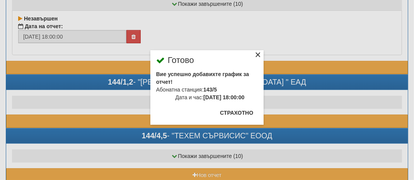
click at [258, 54] on div "×" at bounding box center [258, 56] width 8 height 8
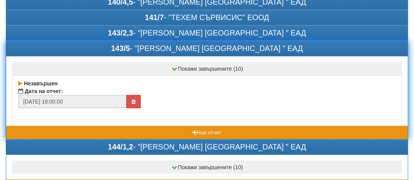
scroll to position [232, 0]
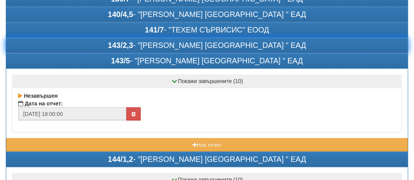
click at [79, 44] on div "143/2,3 - "[PERSON_NAME] [GEOGRAPHIC_DATA] " ЕАД" at bounding box center [206, 45] width 401 height 15
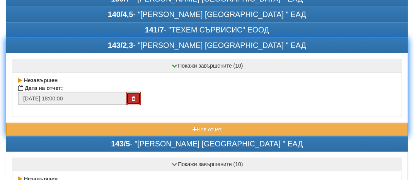
click at [137, 97] on button "button" at bounding box center [133, 98] width 14 height 13
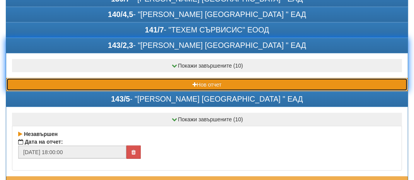
click at [52, 83] on button "Нов отчет" at bounding box center [206, 84] width 401 height 13
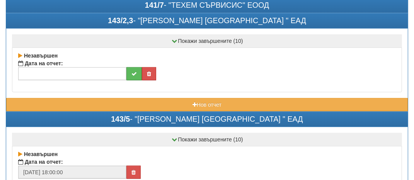
scroll to position [270, 0]
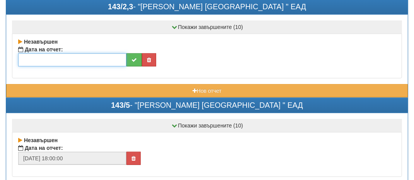
click at [44, 61] on input "text" at bounding box center [72, 59] width 108 height 13
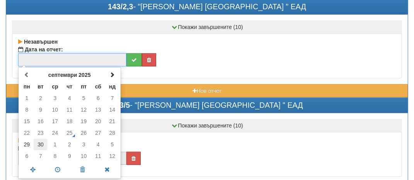
click at [36, 141] on td "30" at bounding box center [41, 145] width 14 height 12
click at [63, 166] on span at bounding box center [58, 170] width 25 height 14
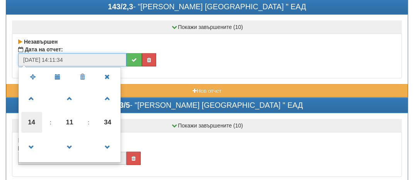
click at [35, 121] on span "14" at bounding box center [31, 122] width 21 height 21
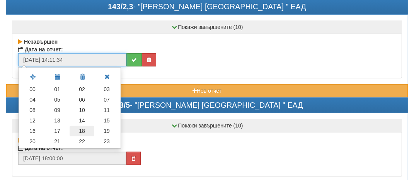
click at [87, 129] on td "18" at bounding box center [82, 131] width 25 height 10
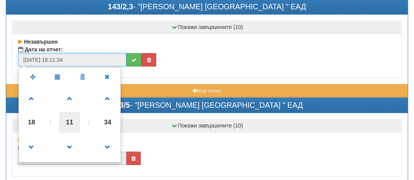
click at [67, 121] on span "11" at bounding box center [69, 122] width 21 height 21
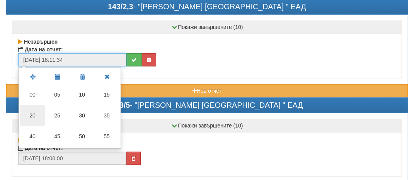
click at [37, 112] on td "20" at bounding box center [32, 115] width 25 height 21
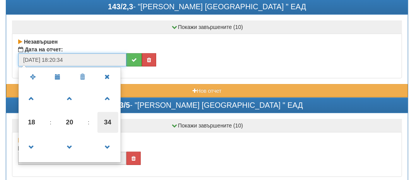
click at [114, 121] on span "34" at bounding box center [107, 122] width 21 height 21
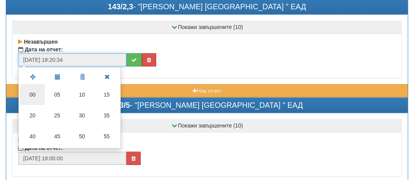
click at [31, 95] on td "00" at bounding box center [32, 94] width 25 height 21
type input "[DATE] 18:20:00"
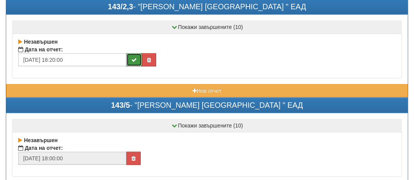
click at [126, 60] on button "submit" at bounding box center [133, 59] width 15 height 13
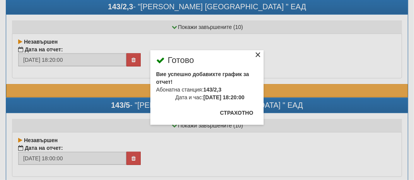
click at [258, 55] on div "×" at bounding box center [258, 56] width 8 height 8
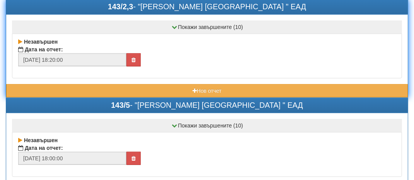
click at [114, 7] on div "143/2,3 - "[PERSON_NAME] [GEOGRAPHIC_DATA] " ЕАД" at bounding box center [206, 7] width 401 height 15
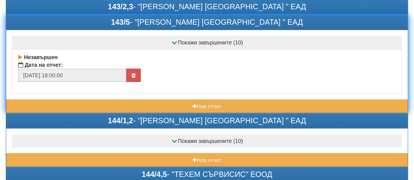
click at [113, 22] on div "143/5 - "[PERSON_NAME] [GEOGRAPHIC_DATA] " ЕАД" at bounding box center [206, 22] width 401 height 15
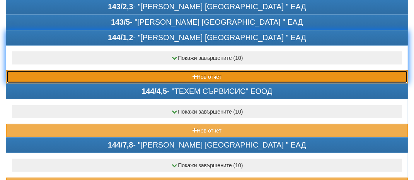
click at [63, 70] on button "Нов отчет" at bounding box center [206, 76] width 401 height 13
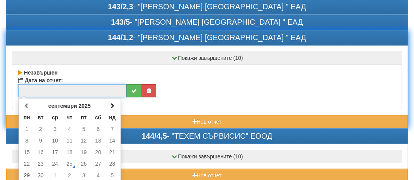
click at [37, 87] on input "text" at bounding box center [72, 90] width 108 height 13
click at [41, 173] on td "30" at bounding box center [41, 176] width 14 height 12
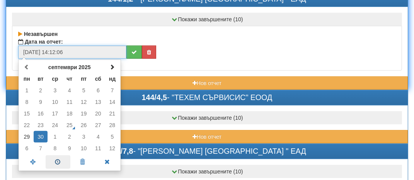
click at [58, 158] on span at bounding box center [58, 162] width 25 height 14
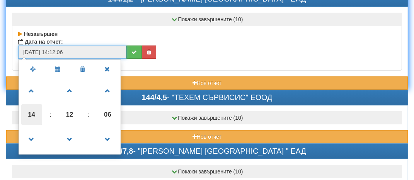
click at [36, 112] on span "14" at bounding box center [31, 114] width 21 height 21
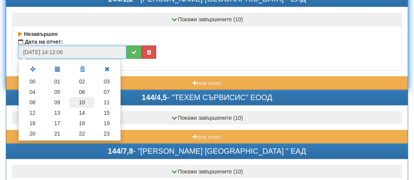
click at [87, 98] on td "10" at bounding box center [82, 102] width 25 height 10
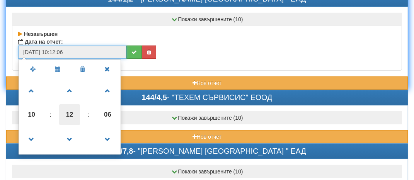
click at [71, 113] on span "12" at bounding box center [69, 114] width 21 height 21
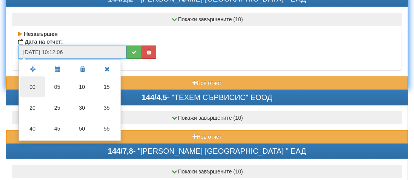
click at [31, 88] on td "00" at bounding box center [32, 87] width 25 height 21
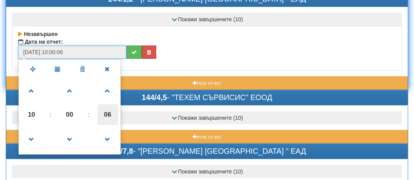
click at [111, 110] on span "06" at bounding box center [107, 114] width 21 height 21
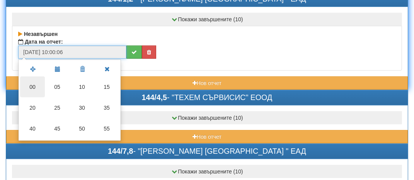
click at [38, 89] on td "00" at bounding box center [32, 87] width 25 height 21
type input "[DATE] 10:00:00"
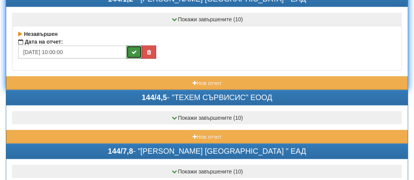
click at [136, 51] on icon "submit" at bounding box center [133, 51] width 5 height 5
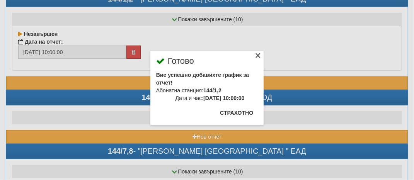
click at [260, 53] on div "×" at bounding box center [258, 57] width 8 height 8
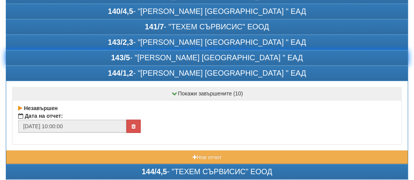
scroll to position [232, 0]
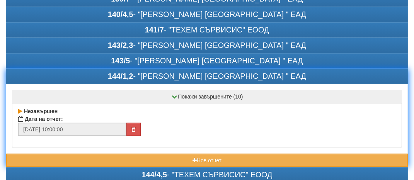
click at [71, 73] on div "144/1,2 - "[PERSON_NAME] [GEOGRAPHIC_DATA] " ЕАД" at bounding box center [206, 76] width 401 height 15
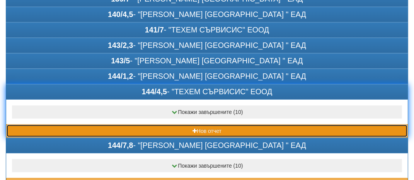
click at [60, 125] on button "Нов отчет" at bounding box center [206, 130] width 401 height 13
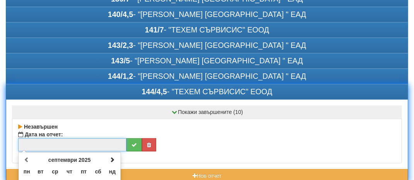
click at [36, 141] on input "text" at bounding box center [72, 144] width 108 height 13
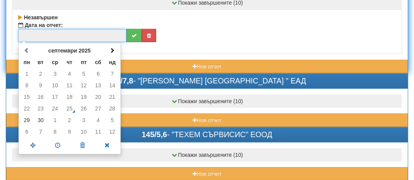
scroll to position [348, 0]
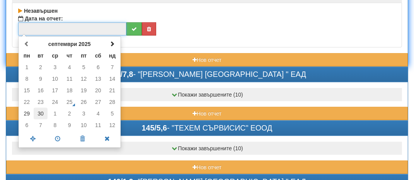
click at [44, 112] on td "30" at bounding box center [41, 114] width 14 height 12
click at [60, 136] on span at bounding box center [58, 139] width 25 height 14
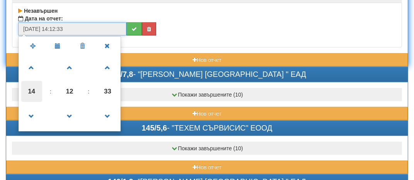
click at [32, 87] on span "14" at bounding box center [31, 91] width 21 height 21
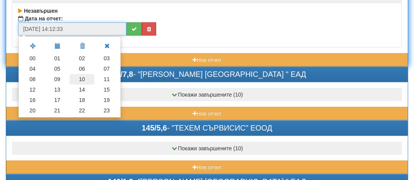
click at [83, 74] on td "10" at bounding box center [82, 79] width 25 height 10
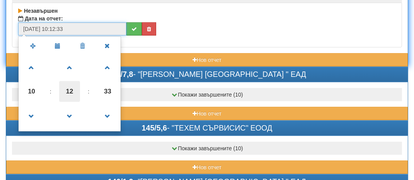
click at [65, 92] on span "12" at bounding box center [69, 91] width 21 height 21
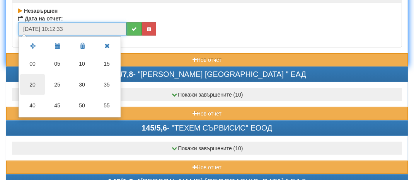
click at [37, 79] on td "20" at bounding box center [32, 84] width 25 height 21
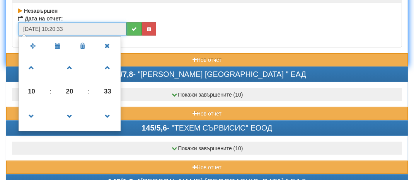
click at [107, 85] on span "33" at bounding box center [107, 91] width 21 height 21
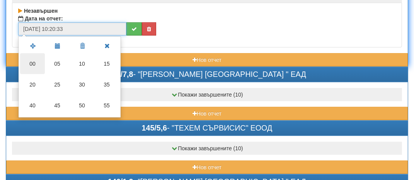
click at [35, 58] on td "00" at bounding box center [32, 63] width 25 height 21
type input "[DATE] 10:20:00"
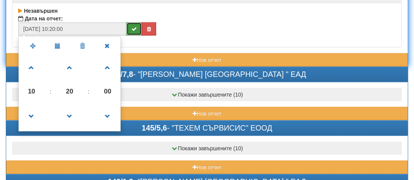
click at [136, 27] on icon "submit" at bounding box center [133, 28] width 5 height 5
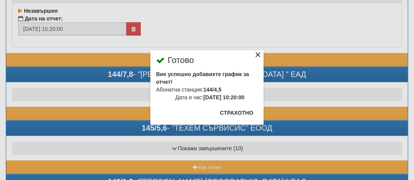
click at [260, 53] on div "×" at bounding box center [258, 56] width 8 height 8
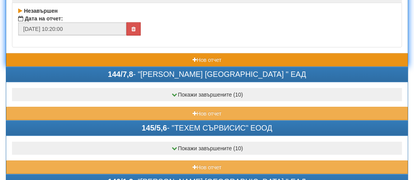
scroll to position [309, 0]
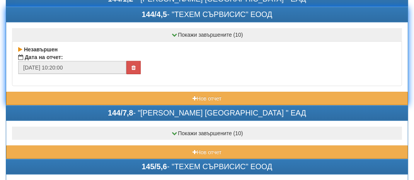
click at [109, 14] on div "144/4,5 - "ТЕХЕМ СЪРВИСИС" ЕООД" at bounding box center [206, 14] width 401 height 15
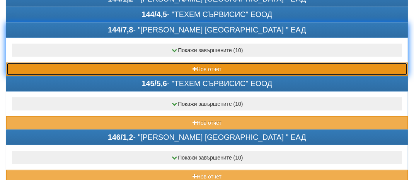
click at [65, 66] on button "Нов отчет" at bounding box center [206, 69] width 401 height 13
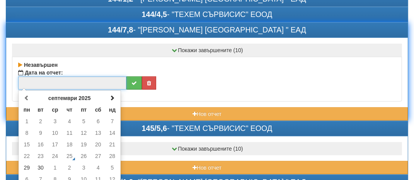
click at [44, 78] on input "text" at bounding box center [72, 83] width 108 height 13
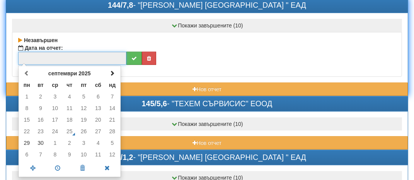
scroll to position [348, 0]
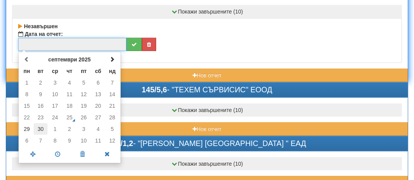
click at [39, 130] on td "30" at bounding box center [41, 129] width 14 height 12
click at [62, 148] on span at bounding box center [58, 155] width 25 height 14
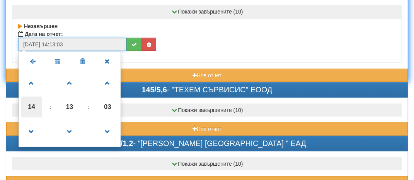
click at [34, 108] on span "14" at bounding box center [31, 107] width 21 height 21
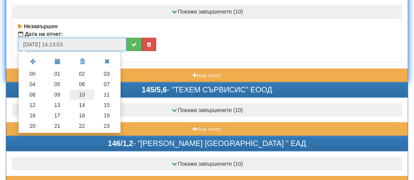
click at [82, 93] on td "10" at bounding box center [82, 95] width 25 height 10
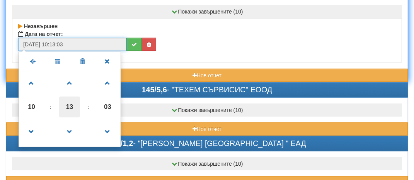
click at [66, 107] on span "13" at bounding box center [69, 107] width 21 height 21
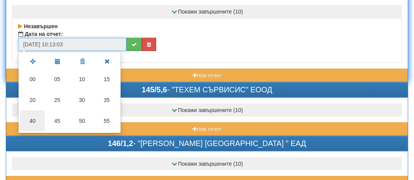
click at [37, 115] on td "40" at bounding box center [32, 121] width 25 height 21
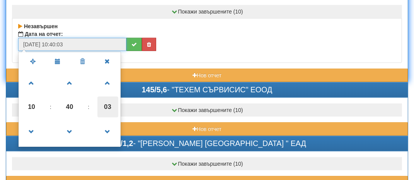
click at [112, 102] on span "03" at bounding box center [107, 107] width 21 height 21
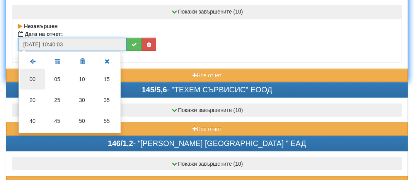
click at [38, 79] on td "00" at bounding box center [32, 79] width 25 height 21
type input "[DATE] 10:40:00"
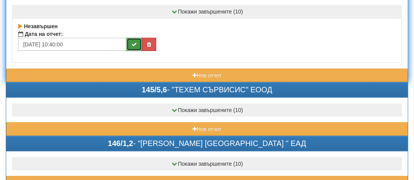
click at [128, 41] on button "submit" at bounding box center [133, 44] width 15 height 13
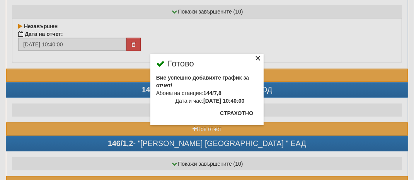
click at [258, 57] on div "×" at bounding box center [258, 60] width 8 height 8
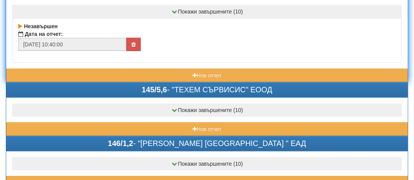
scroll to position [309, 0]
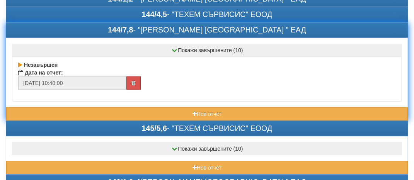
click at [106, 24] on div "144/7,8 - "[PERSON_NAME] [GEOGRAPHIC_DATA] " ЕАД" at bounding box center [206, 30] width 401 height 15
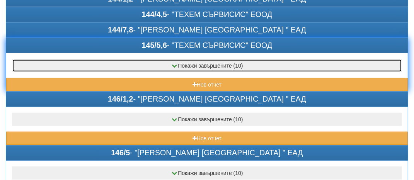
click at [60, 63] on button "Покажи завършените (10)" at bounding box center [207, 65] width 390 height 13
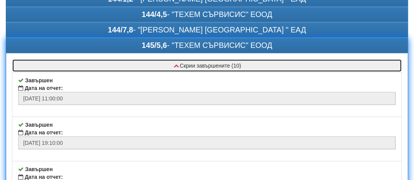
click at [65, 62] on button "Скрии завършените (10)" at bounding box center [207, 65] width 390 height 13
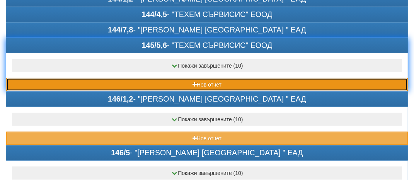
click at [79, 82] on button "Нов отчет" at bounding box center [206, 84] width 401 height 13
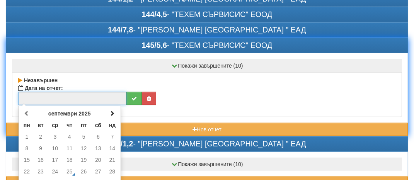
click at [49, 98] on input "text" at bounding box center [72, 98] width 108 height 13
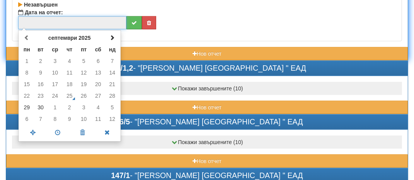
scroll to position [386, 0]
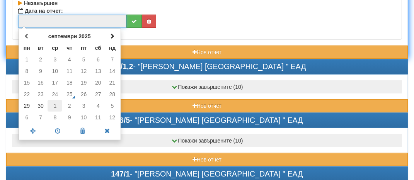
click at [57, 103] on td "1" at bounding box center [55, 106] width 15 height 12
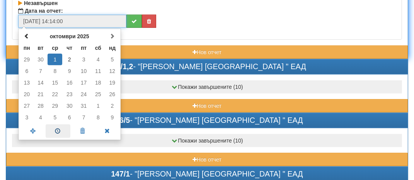
click at [60, 129] on span at bounding box center [58, 131] width 25 height 14
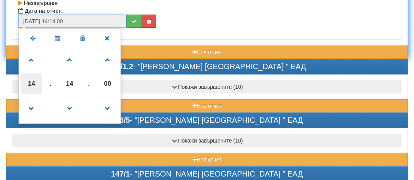
click at [36, 78] on span "14" at bounding box center [31, 83] width 21 height 21
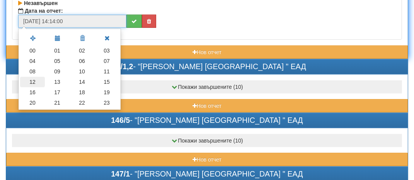
click at [38, 77] on td "12" at bounding box center [32, 82] width 25 height 10
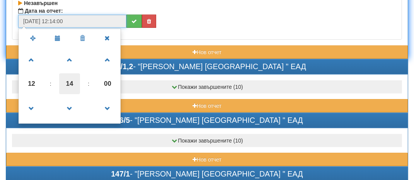
click at [76, 80] on span "14" at bounding box center [69, 83] width 21 height 21
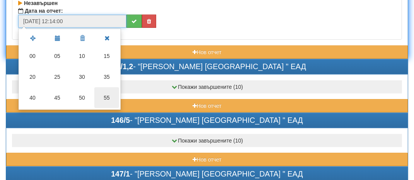
click at [111, 96] on td "55" at bounding box center [106, 97] width 25 height 21
type input "[DATE] 12:55:00"
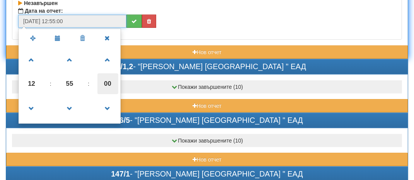
click at [108, 75] on span "00" at bounding box center [107, 83] width 21 height 21
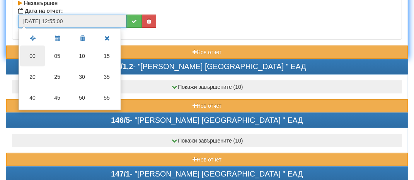
click at [34, 58] on td "00" at bounding box center [32, 56] width 25 height 21
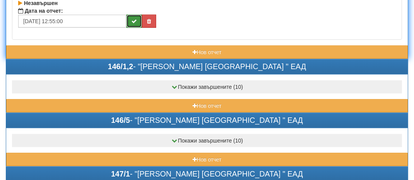
click at [134, 19] on icon "submit" at bounding box center [133, 21] width 5 height 5
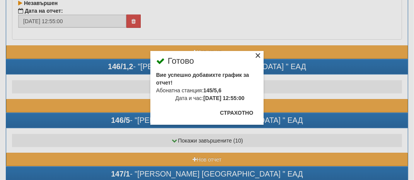
click at [260, 54] on div "×" at bounding box center [258, 57] width 8 height 8
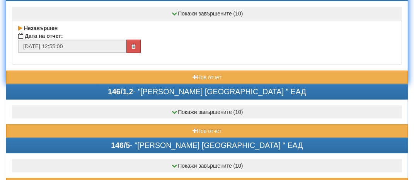
scroll to position [348, 0]
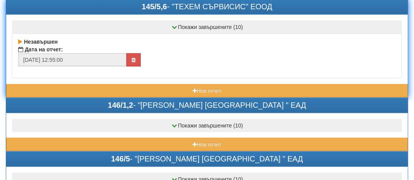
click at [121, 8] on div "145/5,6 - "ТЕХЕМ СЪРВИСИС" ЕООД" at bounding box center [206, 7] width 401 height 15
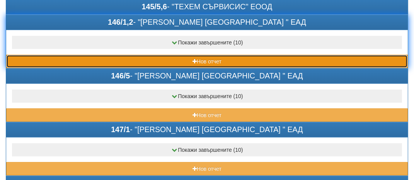
click at [43, 59] on button "Нов отчет" at bounding box center [206, 61] width 401 height 13
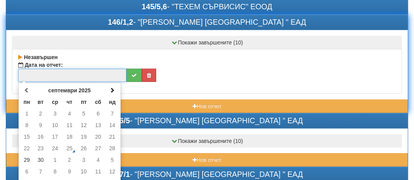
click at [35, 73] on input "text" at bounding box center [72, 75] width 108 height 13
click at [39, 158] on td "30" at bounding box center [41, 160] width 14 height 12
click at [55, 156] on td "1" at bounding box center [55, 160] width 15 height 12
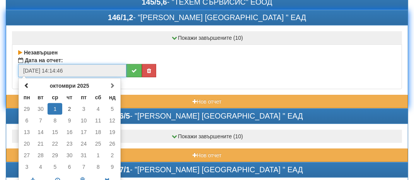
scroll to position [386, 0]
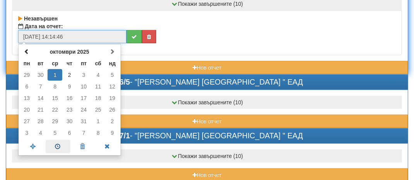
click at [63, 140] on span at bounding box center [58, 147] width 25 height 14
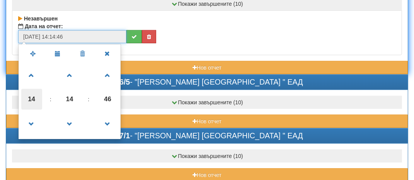
click at [34, 93] on span "14" at bounding box center [31, 99] width 21 height 21
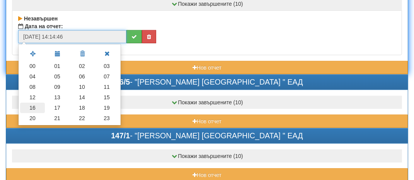
click at [39, 104] on td "16" at bounding box center [32, 108] width 25 height 10
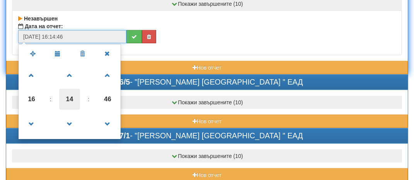
click at [75, 101] on span "14" at bounding box center [69, 99] width 21 height 21
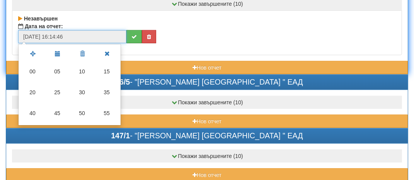
click at [32, 91] on td "20" at bounding box center [32, 92] width 25 height 21
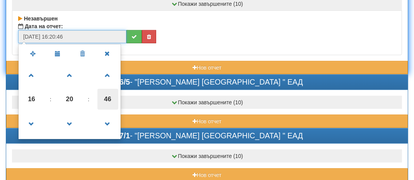
click at [107, 95] on span "46" at bounding box center [107, 99] width 21 height 21
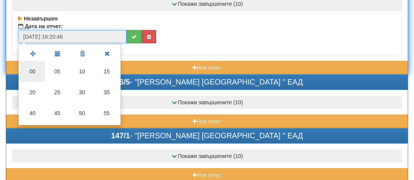
click at [36, 70] on td "00" at bounding box center [32, 71] width 25 height 21
type input "[DATE] 16:20:00"
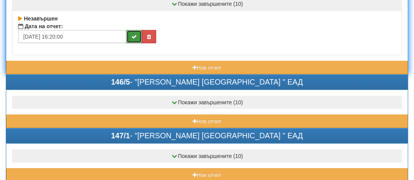
click at [135, 34] on icon "submit" at bounding box center [133, 36] width 5 height 5
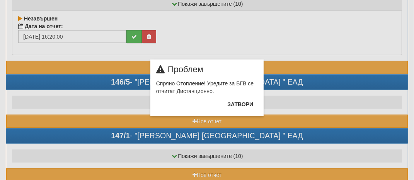
click at [46, 77] on div "× Проблем Спряно Отопление! Уредите за БГВ се отчитат Дистанционно. Затвори" at bounding box center [207, 58] width 375 height 116
click at [248, 105] on button "Затвори" at bounding box center [240, 104] width 35 height 12
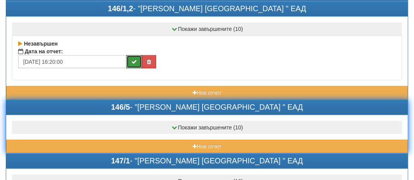
scroll to position [348, 0]
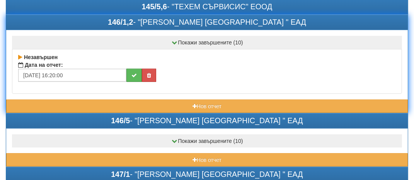
click at [54, 15] on div "146/1,2 - "[PERSON_NAME] [GEOGRAPHIC_DATA] " ЕАД" at bounding box center [206, 22] width 401 height 15
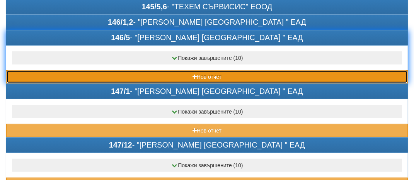
click at [48, 73] on button "Нов отчет" at bounding box center [206, 76] width 401 height 13
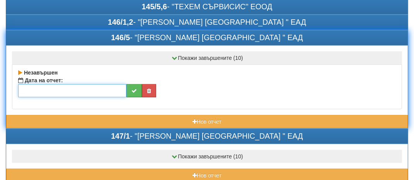
click at [37, 87] on input "text" at bounding box center [72, 90] width 108 height 13
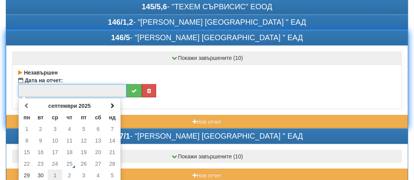
click at [57, 170] on td "1" at bounding box center [55, 176] width 15 height 12
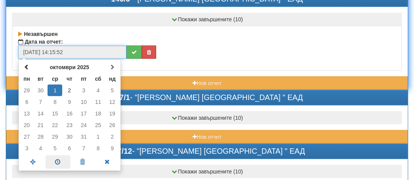
click at [58, 156] on span at bounding box center [58, 162] width 25 height 14
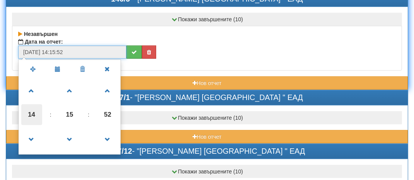
click at [32, 113] on span "14" at bounding box center [31, 114] width 21 height 21
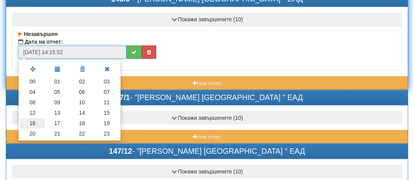
click at [34, 118] on td "16" at bounding box center [32, 123] width 25 height 10
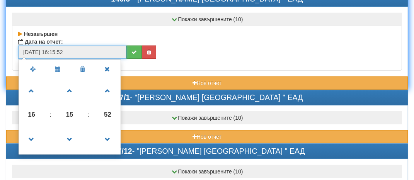
click at [69, 111] on span "15" at bounding box center [69, 114] width 21 height 21
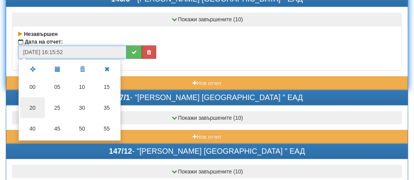
click at [30, 108] on td "20" at bounding box center [32, 107] width 25 height 21
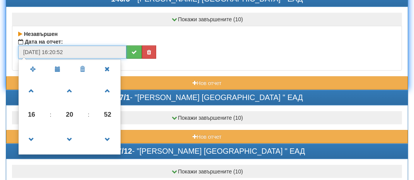
click at [107, 110] on span "52" at bounding box center [107, 114] width 21 height 21
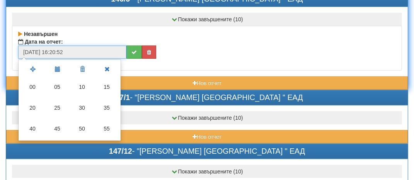
click at [30, 104] on td "20" at bounding box center [32, 107] width 25 height 21
click at [0, 0] on span "16" at bounding box center [0, 0] width 0 height 0
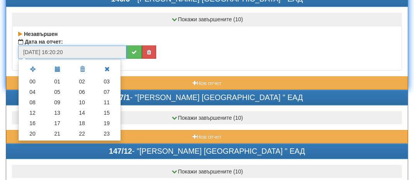
click at [73, 48] on input "[DATE] 16:20:20" at bounding box center [72, 52] width 108 height 13
click at [68, 49] on input "[DATE] 16:20:20" at bounding box center [72, 52] width 108 height 13
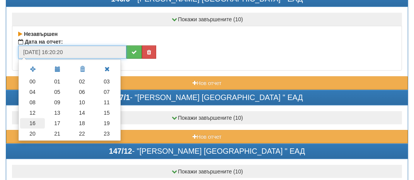
click at [28, 118] on td "16" at bounding box center [32, 123] width 25 height 10
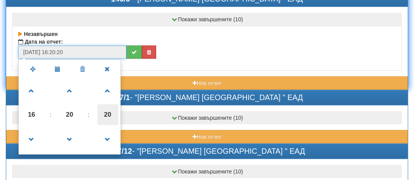
click at [106, 109] on span "20" at bounding box center [107, 114] width 21 height 21
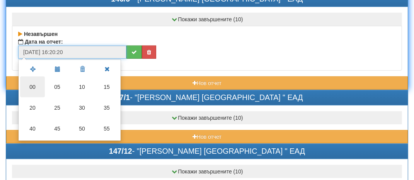
click at [28, 81] on td "00" at bounding box center [32, 87] width 25 height 21
type input "[DATE] 16:20:00"
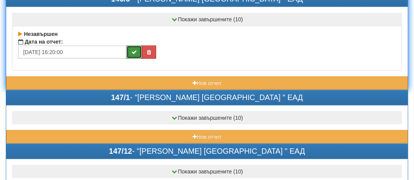
click at [134, 51] on button "submit" at bounding box center [133, 52] width 15 height 13
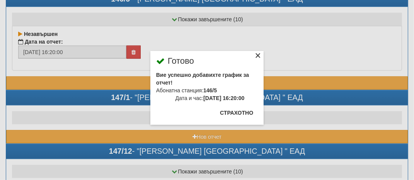
click at [258, 53] on div "×" at bounding box center [258, 57] width 8 height 8
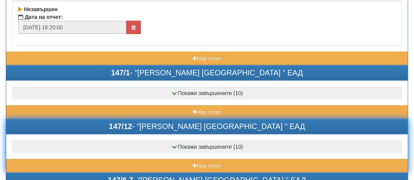
scroll to position [425, 0]
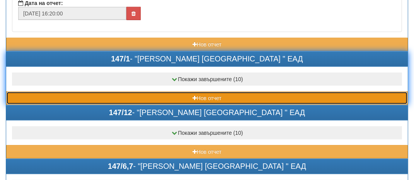
click at [39, 92] on button "Нов отчет" at bounding box center [206, 98] width 401 height 13
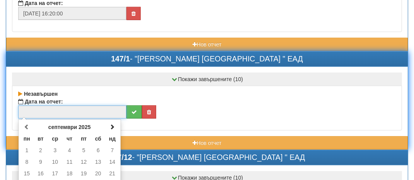
click at [34, 109] on input "text" at bounding box center [72, 111] width 108 height 13
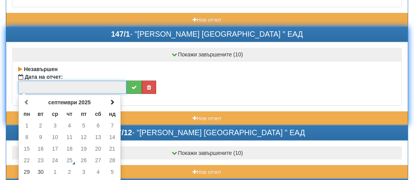
scroll to position [464, 0]
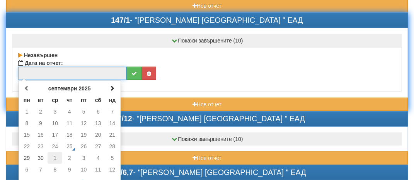
click at [57, 153] on td "1" at bounding box center [55, 158] width 15 height 12
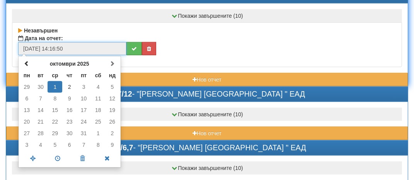
scroll to position [502, 0]
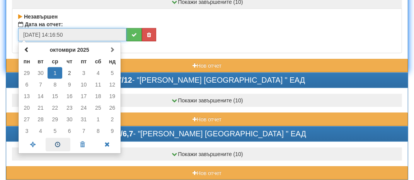
click at [60, 138] on span at bounding box center [58, 145] width 25 height 14
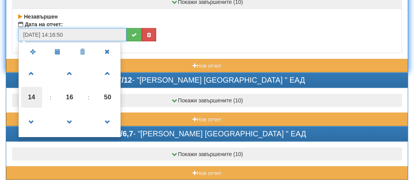
click at [29, 90] on span "14" at bounding box center [31, 97] width 21 height 21
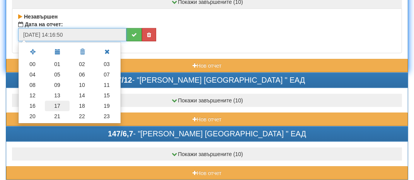
click at [54, 101] on td "17" at bounding box center [57, 106] width 25 height 10
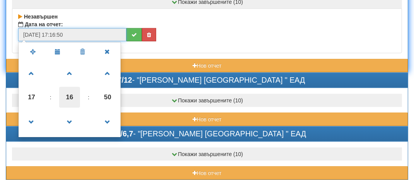
click at [73, 92] on span "16" at bounding box center [69, 97] width 21 height 21
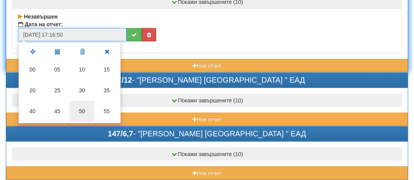
click at [80, 108] on td "50" at bounding box center [82, 111] width 25 height 21
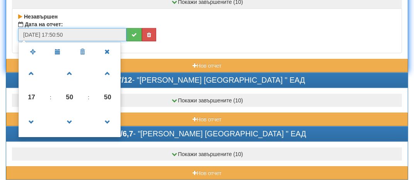
click at [110, 89] on span "50" at bounding box center [107, 97] width 21 height 21
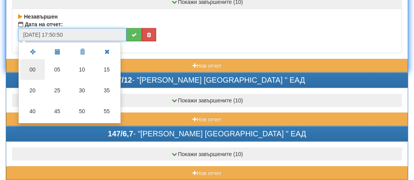
click at [27, 63] on td "00" at bounding box center [32, 69] width 25 height 21
type input "[DATE] 17:50:00"
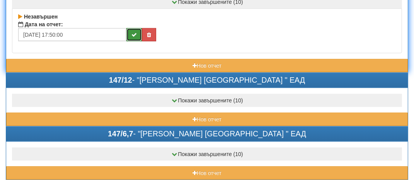
click at [133, 32] on icon "submit" at bounding box center [133, 34] width 5 height 5
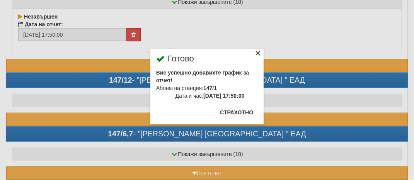
click at [258, 53] on div "×" at bounding box center [258, 55] width 8 height 8
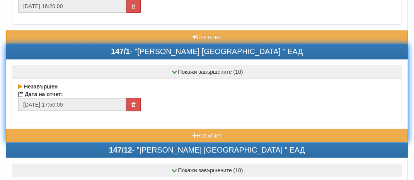
scroll to position [425, 0]
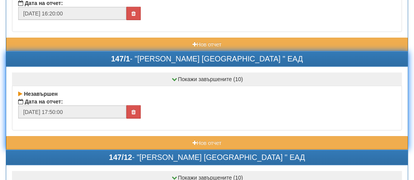
click at [86, 61] on div "147/1 - "[PERSON_NAME] [GEOGRAPHIC_DATA] " ЕАД" at bounding box center [206, 59] width 401 height 15
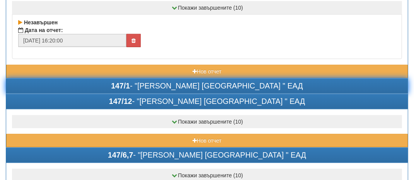
scroll to position [348, 0]
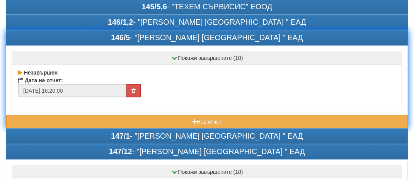
click at [85, 31] on div "146/5 - "[PERSON_NAME] [GEOGRAPHIC_DATA] " ЕАД" at bounding box center [206, 38] width 401 height 15
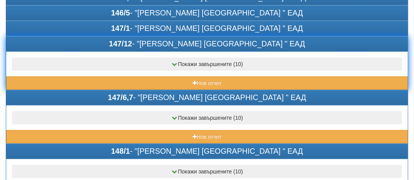
scroll to position [386, 0]
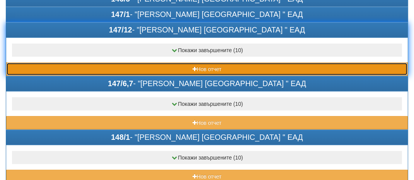
click at [70, 63] on button "Нов отчет" at bounding box center [206, 69] width 401 height 13
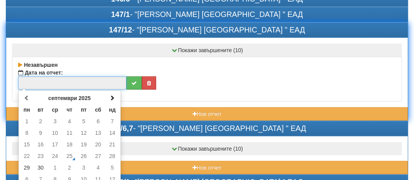
click at [32, 80] on input "text" at bounding box center [72, 83] width 108 height 13
click at [39, 163] on td "30" at bounding box center [41, 168] width 14 height 12
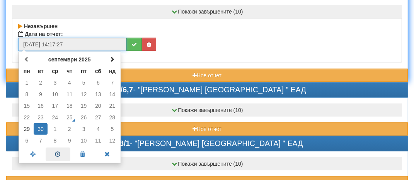
click at [60, 152] on span at bounding box center [58, 155] width 25 height 14
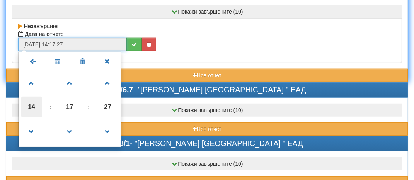
click at [34, 102] on span "14" at bounding box center [31, 107] width 21 height 21
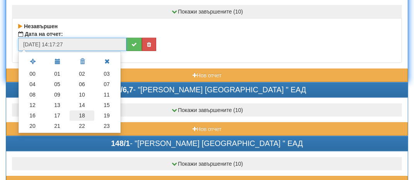
click at [87, 111] on td "18" at bounding box center [82, 116] width 25 height 10
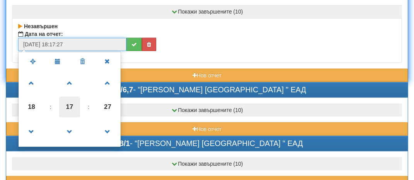
click at [66, 107] on span "17" at bounding box center [69, 107] width 21 height 21
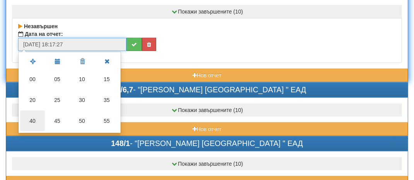
click at [32, 126] on td "40" at bounding box center [32, 121] width 25 height 21
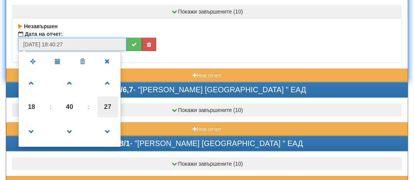
click at [105, 99] on span "27" at bounding box center [107, 107] width 21 height 21
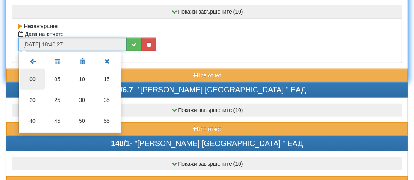
click at [34, 73] on td "00" at bounding box center [32, 79] width 25 height 21
type input "[DATE] 18:40:00"
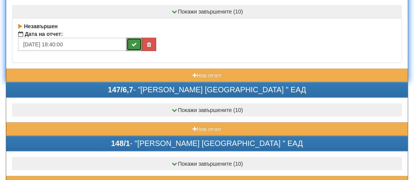
click at [136, 42] on icon "submit" at bounding box center [133, 44] width 5 height 5
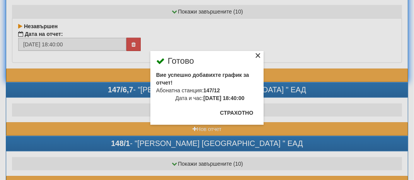
click at [255, 56] on div "×" at bounding box center [258, 57] width 8 height 8
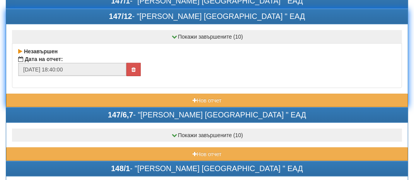
scroll to position [386, 0]
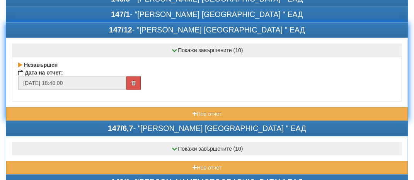
click at [110, 23] on div "147/12 - "[PERSON_NAME] [GEOGRAPHIC_DATA] " ЕАД" at bounding box center [206, 30] width 401 height 15
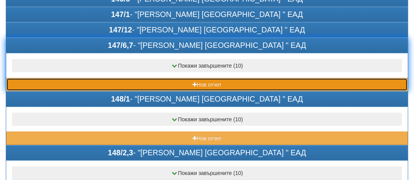
click at [51, 81] on button "Нов отчет" at bounding box center [206, 84] width 401 height 13
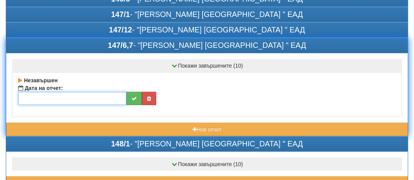
click at [50, 93] on input "text" at bounding box center [72, 98] width 108 height 13
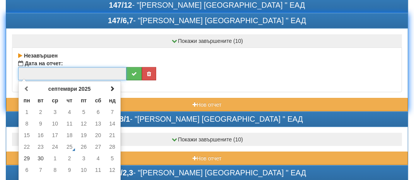
scroll to position [425, 0]
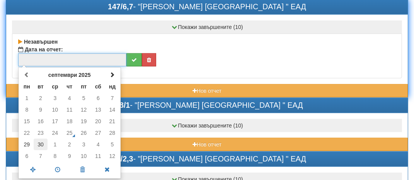
click at [39, 145] on td "30" at bounding box center [41, 145] width 14 height 12
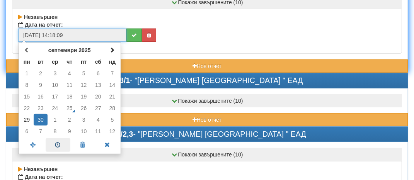
scroll to position [464, 0]
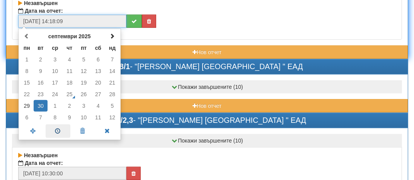
click at [56, 128] on span at bounding box center [58, 131] width 25 height 14
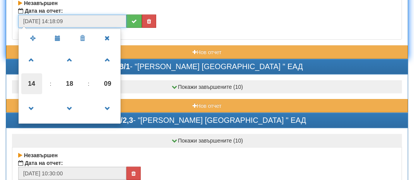
click at [29, 76] on span "14" at bounding box center [31, 83] width 21 height 21
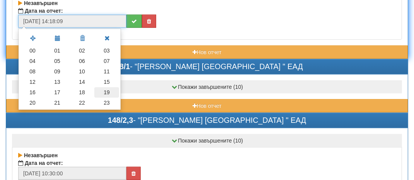
click at [114, 87] on td "19" at bounding box center [106, 92] width 25 height 10
type input "[DATE] 19:18:09"
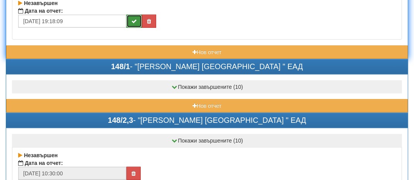
click at [131, 15] on button "submit" at bounding box center [133, 21] width 15 height 13
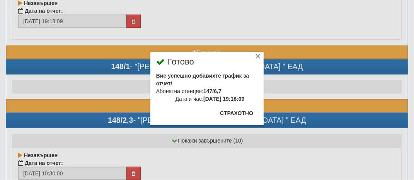
click at [133, 21] on div "× Готово Вие успешно добавихте график за отчет! Абонатна станция: 147/6,7 Дата …" at bounding box center [207, 62] width 375 height 125
click at [259, 57] on div "×" at bounding box center [258, 58] width 8 height 8
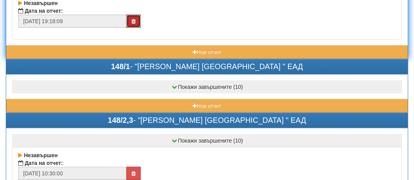
click at [133, 19] on icon "button" at bounding box center [133, 21] width 4 height 5
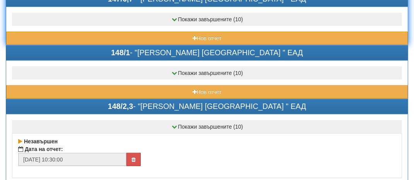
scroll to position [386, 0]
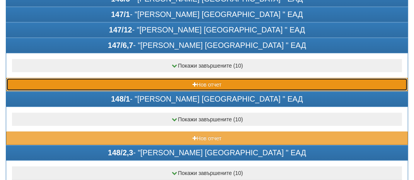
click at [61, 79] on button "Нов отчет" at bounding box center [206, 84] width 401 height 13
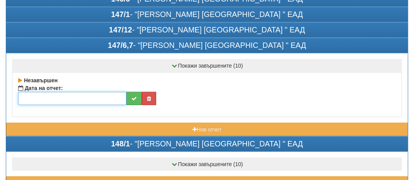
click at [44, 92] on input "text" at bounding box center [72, 98] width 108 height 13
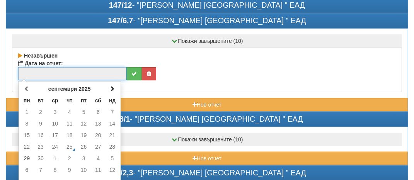
scroll to position [425, 0]
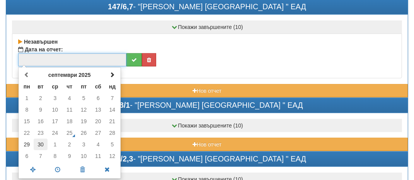
click at [35, 141] on td "30" at bounding box center [41, 145] width 14 height 12
click at [56, 164] on span at bounding box center [58, 170] width 25 height 14
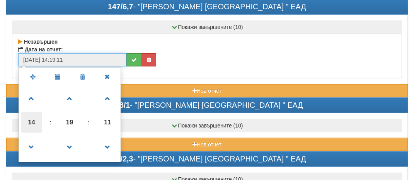
click at [26, 115] on span "14" at bounding box center [31, 122] width 21 height 21
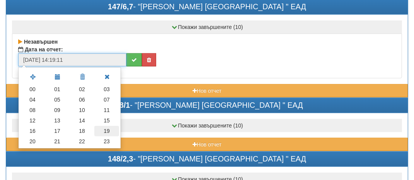
click at [109, 126] on td "19" at bounding box center [106, 131] width 25 height 10
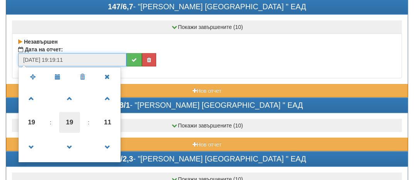
click at [66, 117] on span "19" at bounding box center [69, 122] width 21 height 21
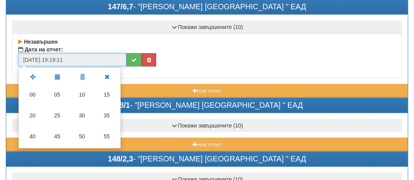
click at [32, 87] on td "00" at bounding box center [32, 94] width 25 height 21
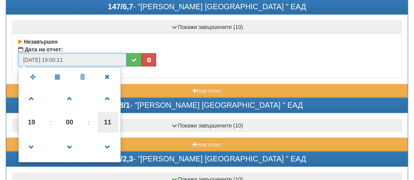
click at [113, 122] on span "11" at bounding box center [107, 122] width 21 height 21
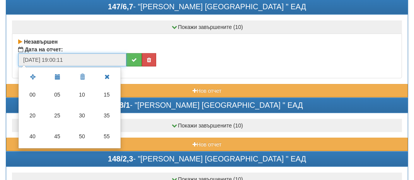
click at [33, 87] on td "00" at bounding box center [32, 94] width 25 height 21
type input "[DATE] 19:00:00"
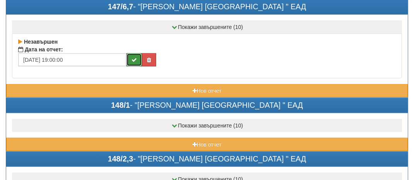
click at [137, 53] on button "submit" at bounding box center [133, 59] width 15 height 13
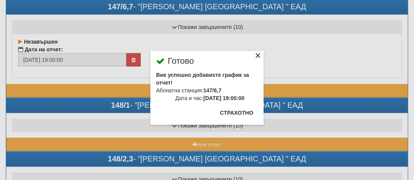
click at [258, 54] on div "×" at bounding box center [258, 57] width 8 height 8
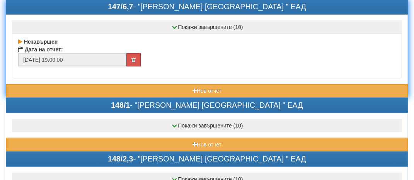
click at [107, 5] on div "147/6,7 - "[PERSON_NAME] [GEOGRAPHIC_DATA] " ЕАД" at bounding box center [206, 7] width 401 height 15
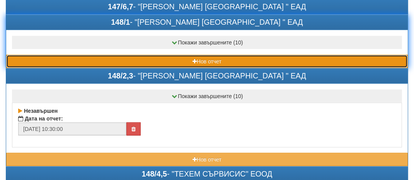
click at [61, 55] on button "Нов отчет" at bounding box center [206, 61] width 401 height 13
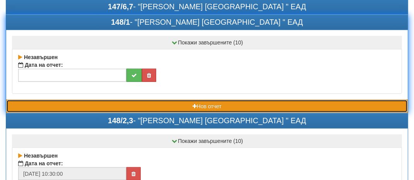
click at [46, 100] on button "Нов отчет" at bounding box center [206, 106] width 401 height 13
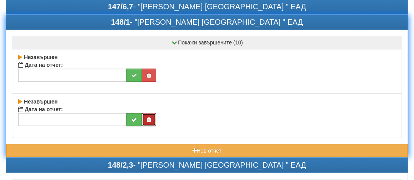
click at [150, 117] on icon "button" at bounding box center [149, 119] width 4 height 5
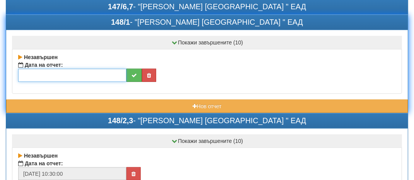
click at [51, 74] on input "text" at bounding box center [72, 75] width 108 height 13
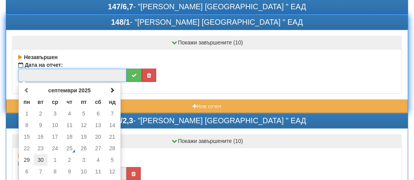
click at [37, 158] on td "30" at bounding box center [41, 160] width 14 height 12
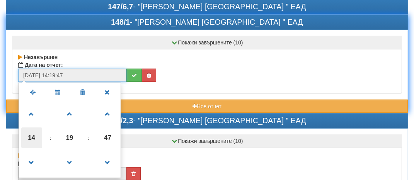
click at [34, 135] on span "14" at bounding box center [31, 138] width 21 height 21
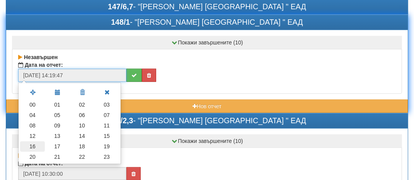
click at [32, 143] on td "16" at bounding box center [32, 146] width 25 height 10
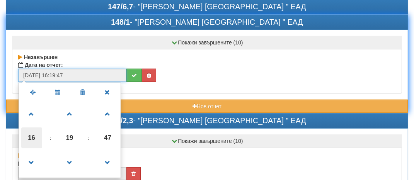
click at [29, 134] on span "16" at bounding box center [31, 138] width 21 height 21
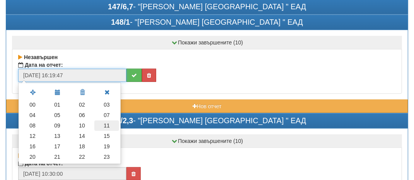
click at [105, 121] on td "11" at bounding box center [106, 126] width 25 height 10
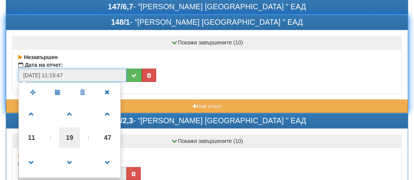
click at [75, 133] on span "19" at bounding box center [69, 138] width 21 height 21
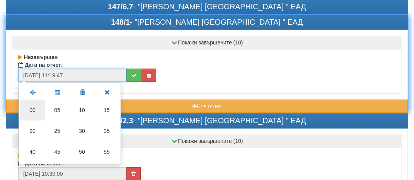
click at [35, 102] on td "00" at bounding box center [32, 110] width 25 height 21
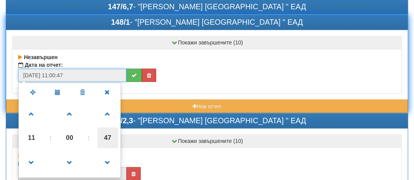
click at [112, 135] on span "47" at bounding box center [107, 138] width 21 height 21
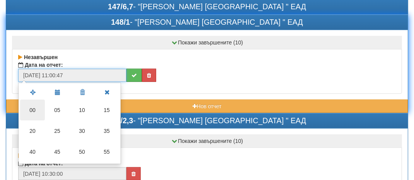
click at [34, 104] on td "00" at bounding box center [32, 110] width 25 height 21
type input "[DATE] 11:00:00"
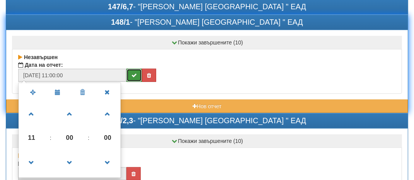
click at [134, 73] on icon "submit" at bounding box center [133, 75] width 5 height 5
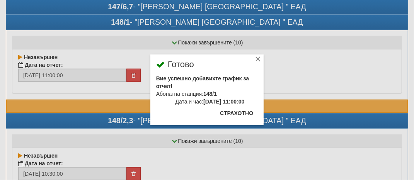
click at [256, 58] on div "×" at bounding box center [258, 60] width 8 height 8
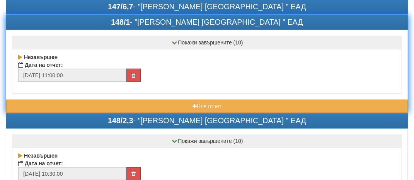
click at [99, 23] on div "148/1 - "[PERSON_NAME] [GEOGRAPHIC_DATA] " ЕАД" at bounding box center [206, 22] width 401 height 15
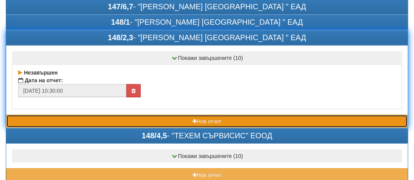
click at [77, 115] on button "Нов отчет" at bounding box center [206, 121] width 401 height 13
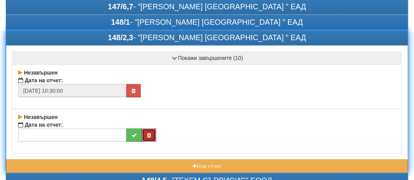
click at [152, 130] on button "button" at bounding box center [149, 135] width 14 height 13
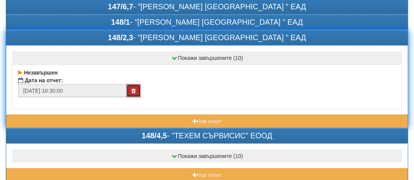
click at [135, 88] on icon "button" at bounding box center [133, 90] width 4 height 5
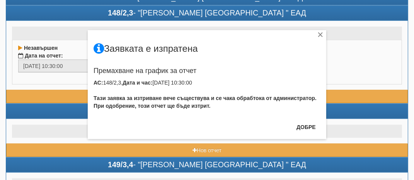
scroll to position [464, 0]
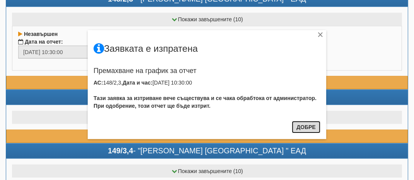
click at [309, 127] on button "Добре" at bounding box center [306, 127] width 29 height 12
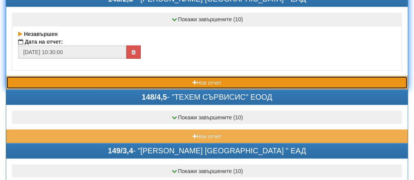
click at [47, 80] on button "Нов отчет" at bounding box center [206, 82] width 401 height 13
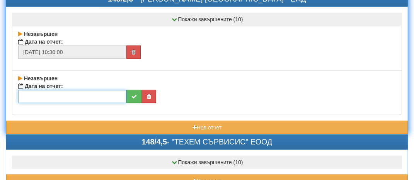
click at [32, 96] on input "text" at bounding box center [72, 96] width 108 height 13
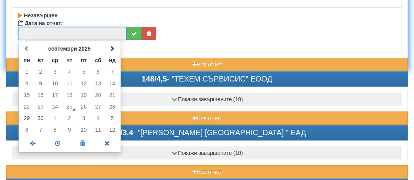
scroll to position [541, 0]
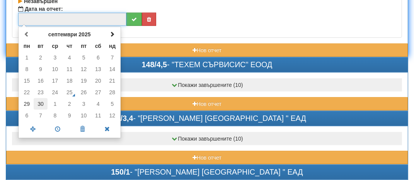
click at [40, 98] on td "30" at bounding box center [41, 104] width 14 height 12
click at [60, 129] on span at bounding box center [58, 129] width 25 height 14
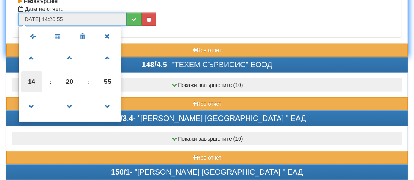
click at [37, 79] on span "14" at bounding box center [31, 81] width 21 height 21
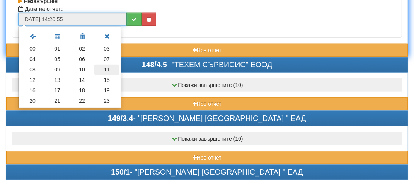
click at [109, 65] on td "11" at bounding box center [106, 70] width 25 height 10
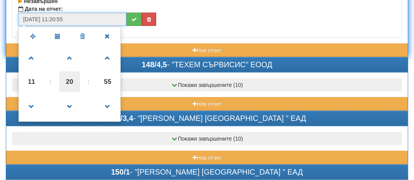
click at [71, 81] on span "20" at bounding box center [69, 81] width 21 height 21
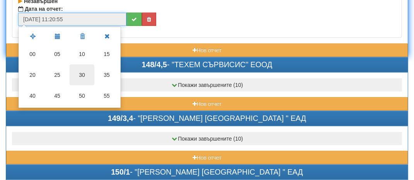
click at [80, 68] on td "30" at bounding box center [82, 75] width 25 height 21
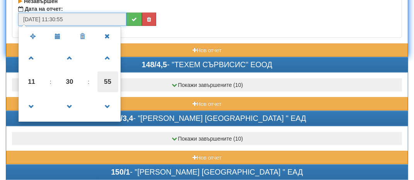
click at [114, 80] on span "55" at bounding box center [107, 81] width 21 height 21
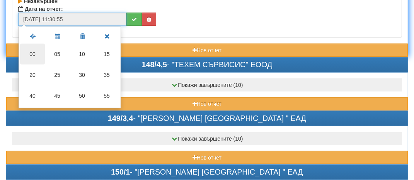
click at [40, 50] on td "00" at bounding box center [32, 54] width 25 height 21
type input "[DATE] 11:30:00"
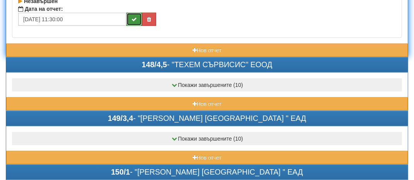
click at [131, 17] on icon "submit" at bounding box center [133, 19] width 5 height 5
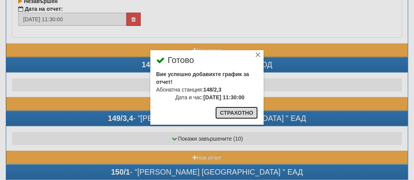
click at [239, 110] on button "Страхотно" at bounding box center [236, 113] width 43 height 12
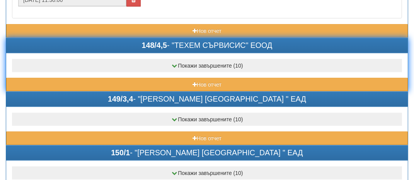
scroll to position [580, 0]
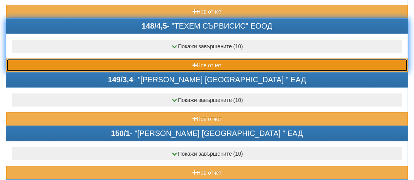
click at [40, 63] on button "Нов отчет" at bounding box center [206, 65] width 401 height 13
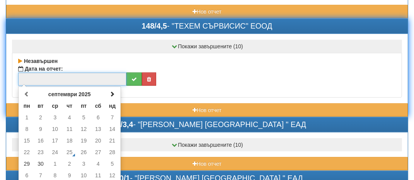
click at [27, 76] on input "text" at bounding box center [72, 79] width 108 height 13
click at [38, 158] on td "30" at bounding box center [41, 164] width 14 height 12
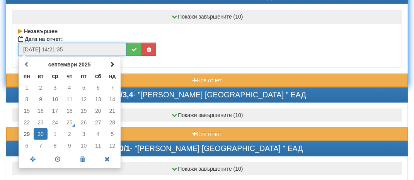
scroll to position [618, 0]
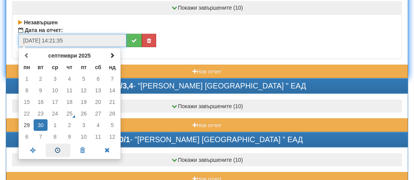
click at [48, 147] on span at bounding box center [58, 151] width 25 height 14
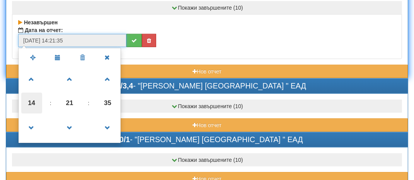
click at [25, 99] on span "14" at bounding box center [31, 103] width 21 height 21
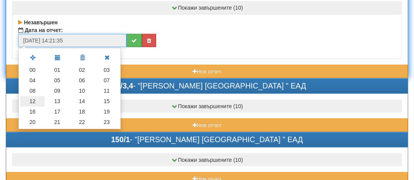
click at [41, 98] on td "12" at bounding box center [32, 101] width 25 height 10
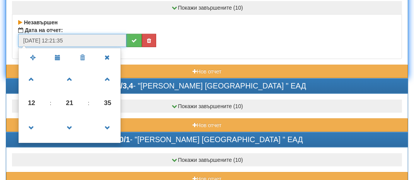
click at [64, 102] on span "21" at bounding box center [69, 103] width 21 height 21
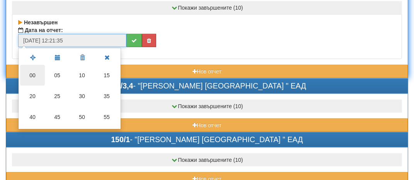
click at [34, 70] on td "00" at bounding box center [32, 75] width 25 height 21
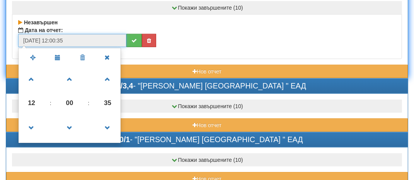
drag, startPoint x: 105, startPoint y: 94, endPoint x: 94, endPoint y: 96, distance: 11.7
click at [105, 94] on span "35" at bounding box center [107, 103] width 21 height 21
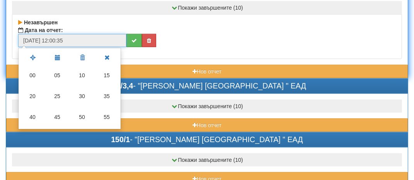
click at [40, 67] on td "00" at bounding box center [32, 75] width 25 height 21
type input "[DATE] 12:00:00"
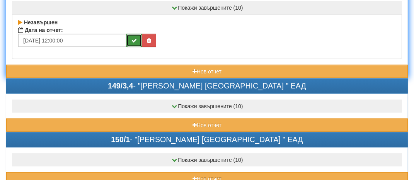
click at [130, 34] on button "submit" at bounding box center [133, 40] width 15 height 13
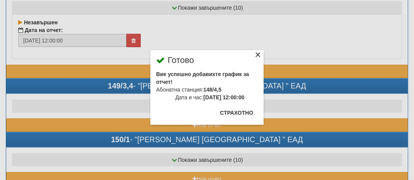
click at [258, 54] on div "×" at bounding box center [258, 56] width 8 height 8
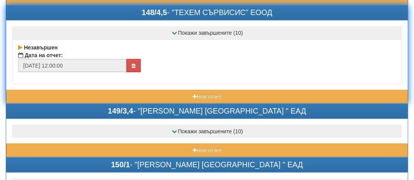
scroll to position [580, 0]
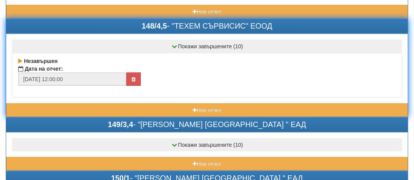
click at [91, 19] on div "148/4,5 - "ТЕХЕМ СЪРВИСИС" ЕООД" at bounding box center [206, 26] width 401 height 15
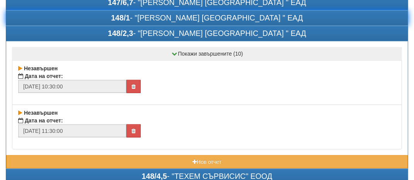
scroll to position [425, 0]
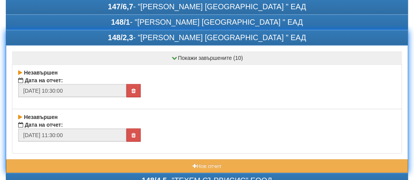
click at [92, 36] on div "148/2,3 - "[PERSON_NAME] [GEOGRAPHIC_DATA] " ЕАД" at bounding box center [206, 38] width 401 height 15
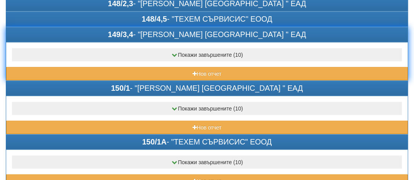
scroll to position [464, 0]
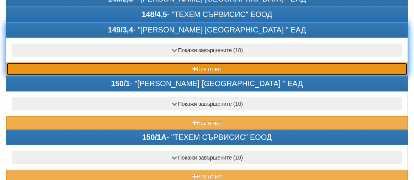
click at [61, 63] on button "Нов отчет" at bounding box center [206, 69] width 401 height 13
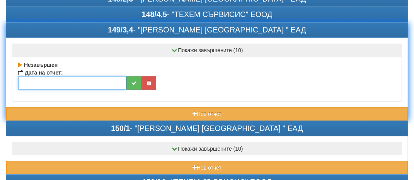
click at [41, 77] on input "text" at bounding box center [72, 83] width 108 height 13
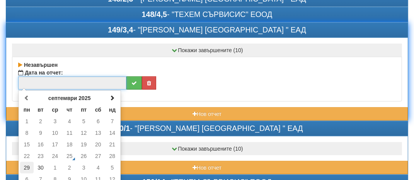
click at [26, 163] on td "29" at bounding box center [27, 168] width 14 height 12
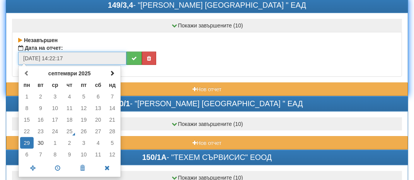
scroll to position [502, 0]
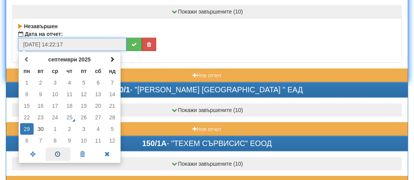
click at [54, 153] on span at bounding box center [58, 155] width 25 height 14
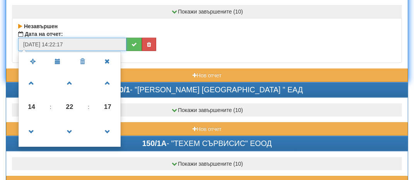
click at [31, 101] on span "14" at bounding box center [31, 107] width 21 height 21
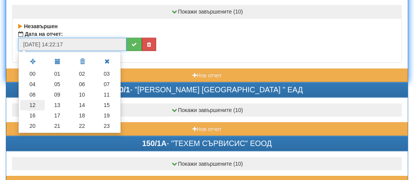
click at [36, 102] on td "12" at bounding box center [32, 105] width 25 height 10
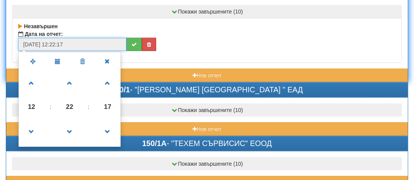
click at [34, 99] on span "12" at bounding box center [31, 107] width 21 height 21
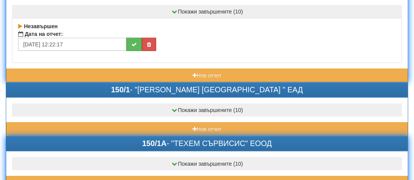
drag, startPoint x: 62, startPoint y: 118, endPoint x: 85, endPoint y: 146, distance: 36.2
click at [85, 151] on div "Покажи завършените (10) Завършен Дата на отчет: [DATE] 10:00:00 Завършен Дата н…" at bounding box center [206, 163] width 401 height 25
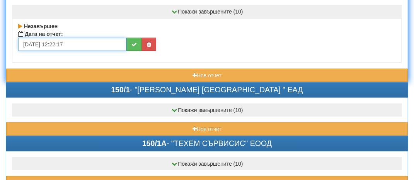
click at [62, 38] on input "[DATE] 12:22:17" at bounding box center [72, 44] width 108 height 13
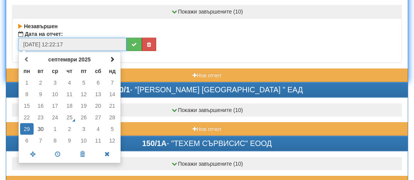
click at [58, 148] on span at bounding box center [58, 155] width 25 height 14
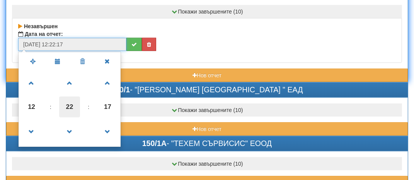
click at [72, 105] on span "22" at bounding box center [69, 107] width 21 height 21
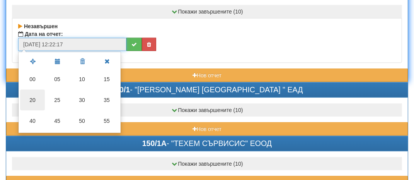
click at [39, 97] on td "20" at bounding box center [32, 100] width 25 height 21
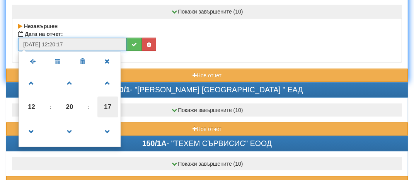
click at [114, 101] on span "17" at bounding box center [107, 107] width 21 height 21
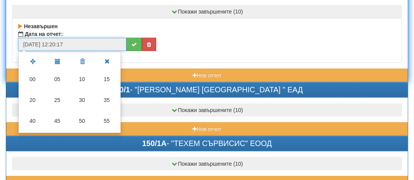
click at [34, 72] on td "00" at bounding box center [32, 79] width 25 height 21
type input "[DATE] 12:20:00"
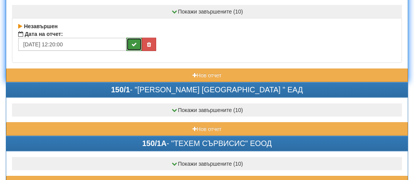
click at [135, 42] on icon "submit" at bounding box center [133, 44] width 5 height 5
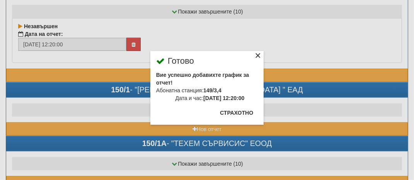
click at [260, 59] on div "×" at bounding box center [258, 57] width 8 height 8
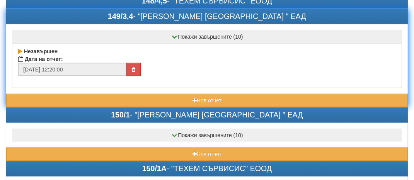
scroll to position [464, 0]
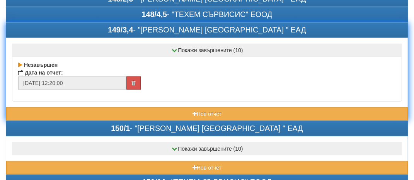
click at [107, 23] on div "149/3,4 - "[PERSON_NAME] [GEOGRAPHIC_DATA] " ЕАД" at bounding box center [206, 30] width 401 height 15
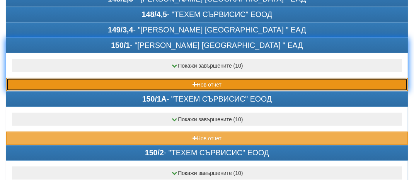
click at [65, 78] on button "Нов отчет" at bounding box center [206, 84] width 401 height 13
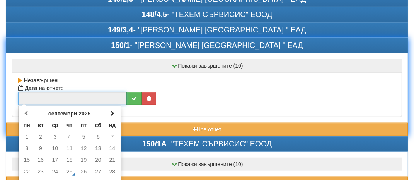
click at [25, 95] on input "text" at bounding box center [72, 98] width 108 height 13
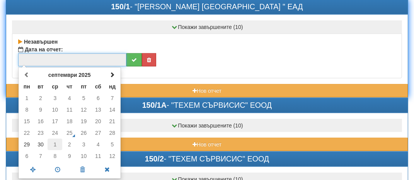
click at [56, 139] on td "1" at bounding box center [55, 145] width 15 height 12
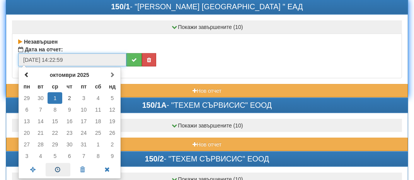
click at [66, 163] on span at bounding box center [58, 170] width 25 height 14
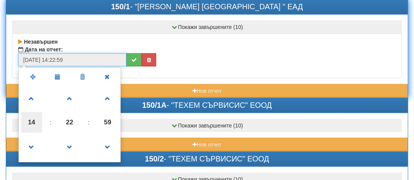
click at [34, 122] on span "14" at bounding box center [31, 122] width 21 height 21
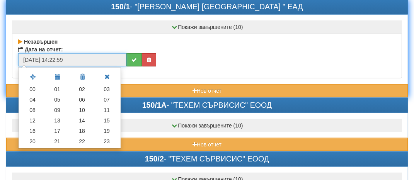
click at [77, 106] on td "10" at bounding box center [82, 110] width 25 height 10
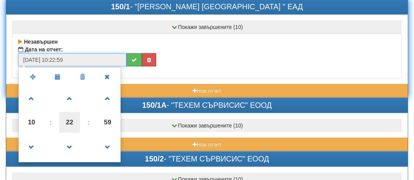
click at [68, 124] on span "22" at bounding box center [69, 122] width 21 height 21
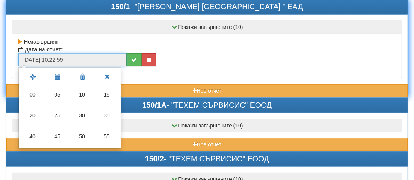
click at [111, 90] on td "15" at bounding box center [106, 94] width 25 height 21
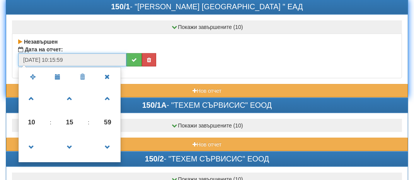
click at [113, 116] on span "59" at bounding box center [107, 122] width 21 height 21
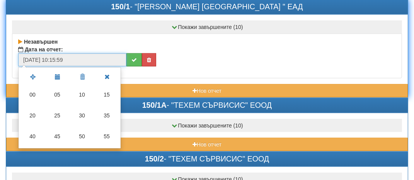
click at [36, 84] on td "00" at bounding box center [32, 94] width 25 height 21
type input "[DATE] 10:15:00"
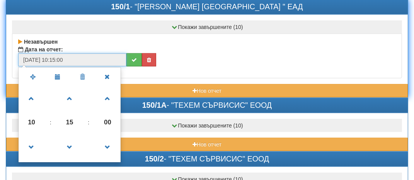
drag, startPoint x: 39, startPoint y: 81, endPoint x: 45, endPoint y: 83, distance: 5.9
drag, startPoint x: 45, startPoint y: 83, endPoint x: 110, endPoint y: 118, distance: 73.6
click at [110, 118] on span "00" at bounding box center [107, 122] width 21 height 21
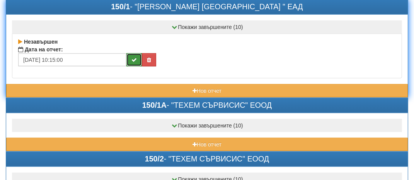
click at [136, 57] on icon "submit" at bounding box center [133, 59] width 5 height 5
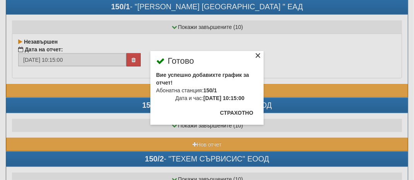
click at [257, 53] on div "×" at bounding box center [258, 57] width 8 height 8
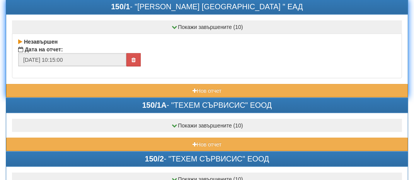
scroll to position [541, 0]
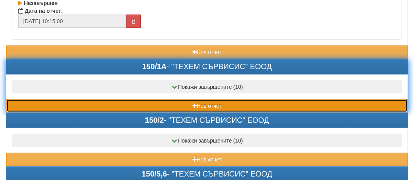
click at [48, 99] on button "Нов отчет" at bounding box center [206, 105] width 401 height 13
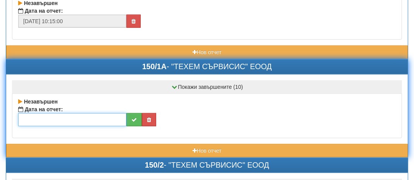
click at [36, 114] on input "text" at bounding box center [72, 119] width 108 height 13
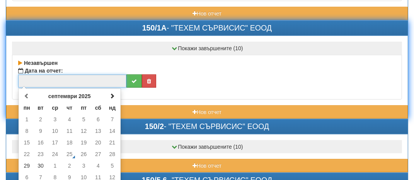
scroll to position [618, 0]
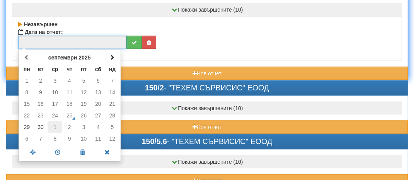
click at [56, 124] on td "1" at bounding box center [55, 127] width 15 height 12
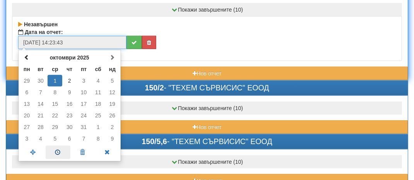
click at [59, 146] on span at bounding box center [58, 153] width 25 height 14
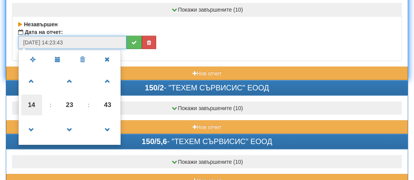
click at [35, 99] on span "14" at bounding box center [31, 105] width 21 height 21
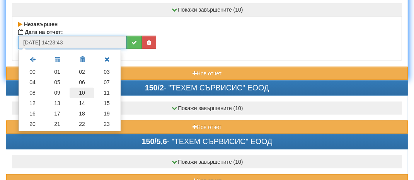
click at [83, 90] on td "10" at bounding box center [82, 93] width 25 height 10
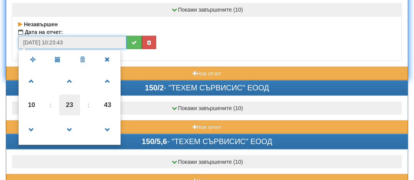
click at [75, 104] on span "23" at bounding box center [69, 105] width 21 height 21
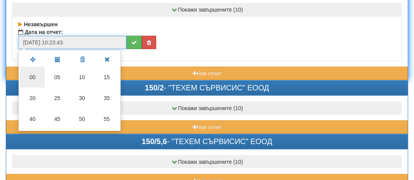
drag, startPoint x: 28, startPoint y: 68, endPoint x: 31, endPoint y: 71, distance: 4.2
click at [28, 68] on td "00" at bounding box center [32, 77] width 25 height 21
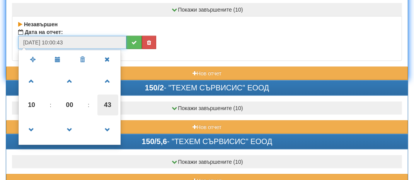
click at [110, 104] on span "43" at bounding box center [107, 105] width 21 height 21
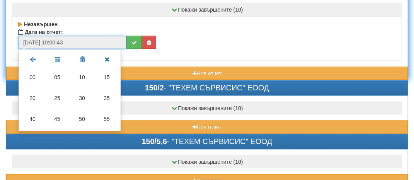
click at [32, 76] on td "00" at bounding box center [32, 77] width 25 height 21
type input "[DATE] 10:00:00"
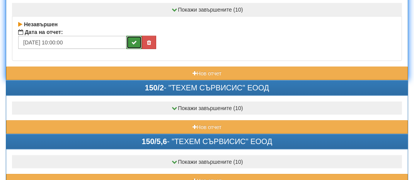
click at [140, 36] on button "submit" at bounding box center [133, 42] width 15 height 13
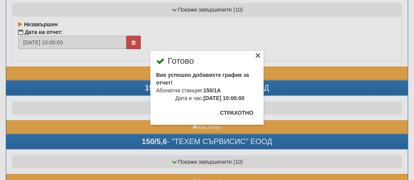
click at [256, 54] on div "×" at bounding box center [258, 57] width 8 height 8
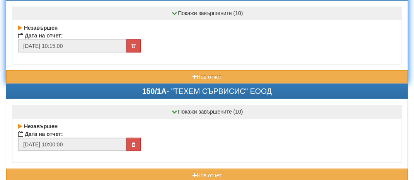
scroll to position [502, 0]
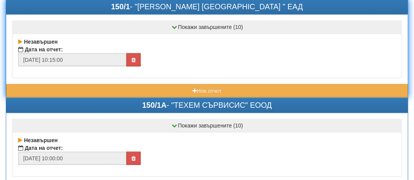
click at [129, 7] on div "150/1 - "[PERSON_NAME] [GEOGRAPHIC_DATA] " ЕАД" at bounding box center [206, 7] width 401 height 15
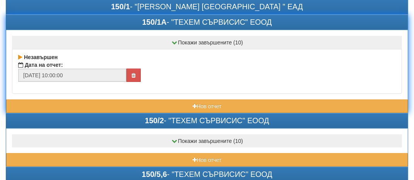
click at [119, 20] on div "150/1А - "ТЕХЕМ СЪРВИСИС" ЕООД" at bounding box center [206, 22] width 401 height 15
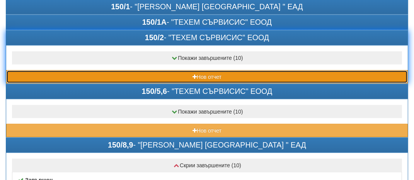
click at [67, 70] on button "Нов отчет" at bounding box center [206, 76] width 401 height 13
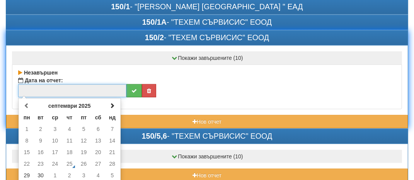
click at [33, 87] on input "text" at bounding box center [72, 90] width 108 height 13
click at [54, 170] on td "1" at bounding box center [55, 176] width 15 height 12
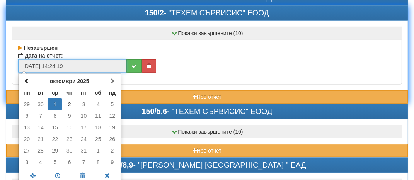
scroll to position [541, 0]
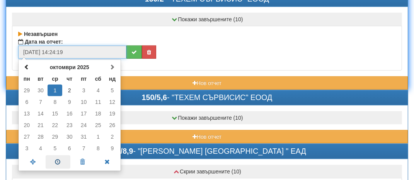
click at [63, 157] on span at bounding box center [58, 162] width 25 height 14
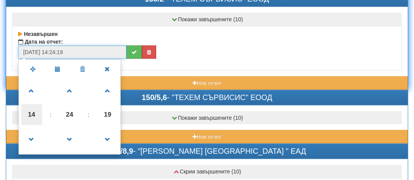
click at [34, 107] on span "14" at bounding box center [31, 114] width 21 height 21
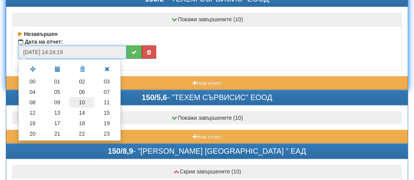
click at [82, 98] on td "10" at bounding box center [82, 102] width 25 height 10
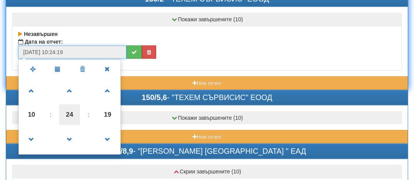
click at [77, 112] on span "24" at bounding box center [69, 114] width 21 height 21
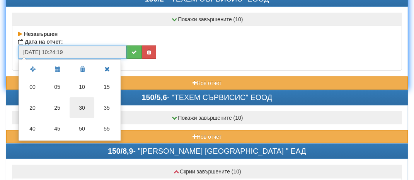
click at [82, 105] on td "30" at bounding box center [82, 107] width 25 height 21
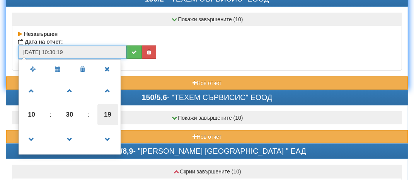
click at [104, 109] on span "19" at bounding box center [107, 114] width 21 height 21
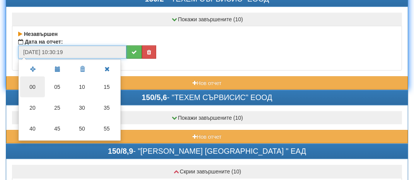
click at [34, 78] on td "00" at bounding box center [32, 87] width 25 height 21
type input "[DATE] 10:30:00"
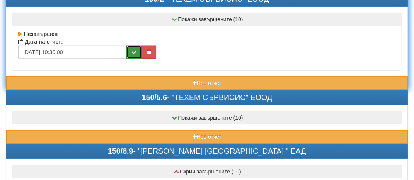
click at [135, 49] on icon "submit" at bounding box center [133, 51] width 5 height 5
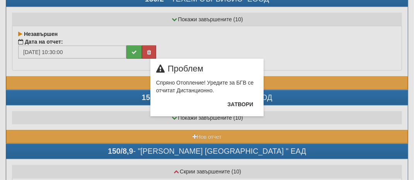
drag, startPoint x: 138, startPoint y: 71, endPoint x: 209, endPoint y: 68, distance: 70.4
drag, startPoint x: 209, startPoint y: 68, endPoint x: 241, endPoint y: 105, distance: 49.0
click at [241, 105] on button "Затвори" at bounding box center [240, 104] width 35 height 12
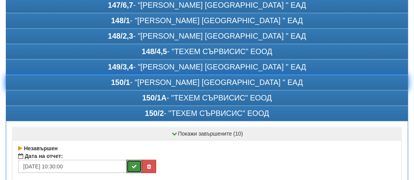
scroll to position [425, 0]
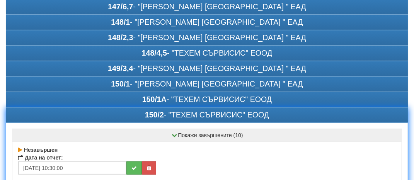
drag, startPoint x: 68, startPoint y: 109, endPoint x: 77, endPoint y: 107, distance: 9.2
click at [75, 108] on div "150/2 - "ТЕХЕМ СЪРВИСИС" ЕООД" at bounding box center [206, 115] width 401 height 15
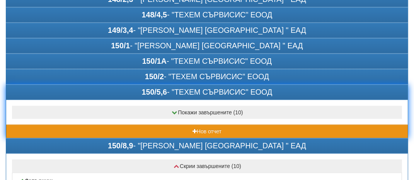
scroll to position [464, 0]
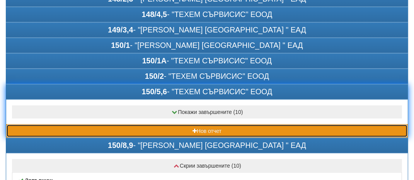
click at [66, 124] on button "Нов отчет" at bounding box center [206, 130] width 401 height 13
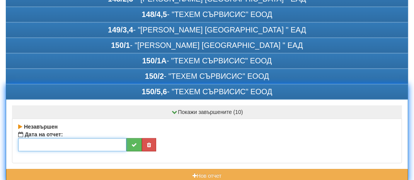
click at [51, 141] on input "text" at bounding box center [72, 144] width 108 height 13
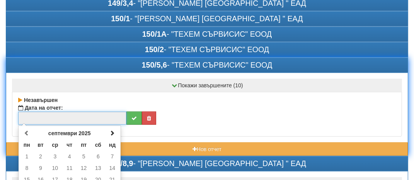
scroll to position [541, 0]
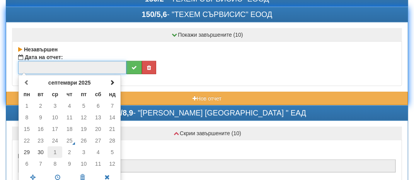
click at [61, 148] on td "1" at bounding box center [55, 152] width 15 height 12
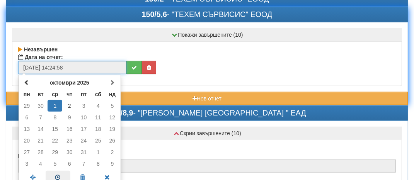
click at [53, 175] on span at bounding box center [58, 178] width 25 height 14
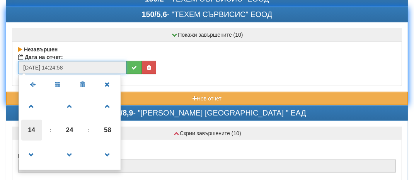
click at [26, 125] on span "14" at bounding box center [31, 130] width 21 height 21
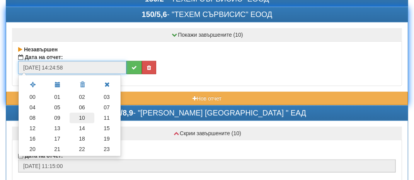
click at [79, 113] on td "10" at bounding box center [82, 118] width 25 height 10
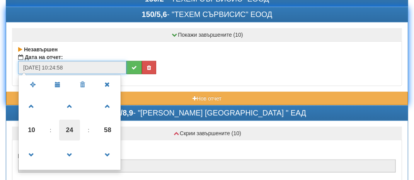
click at [71, 128] on span "24" at bounding box center [69, 130] width 21 height 21
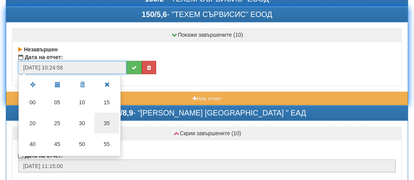
click at [105, 119] on td "35" at bounding box center [106, 123] width 25 height 21
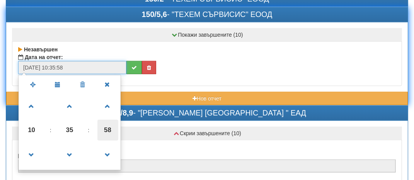
click at [105, 128] on span "58" at bounding box center [107, 130] width 21 height 21
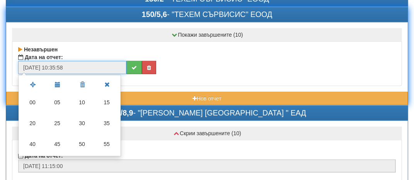
click at [39, 99] on td "00" at bounding box center [32, 102] width 25 height 21
type input "[DATE] 10:35:00"
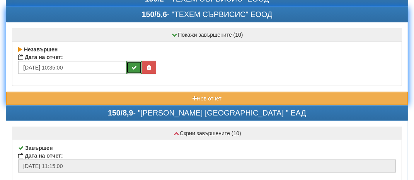
click at [134, 65] on icon "submit" at bounding box center [133, 67] width 5 height 5
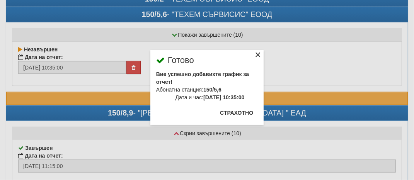
click at [257, 54] on div "×" at bounding box center [258, 56] width 8 height 8
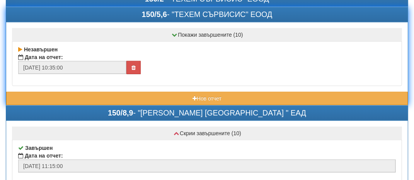
click at [126, 14] on div "150/5,6 - "ТЕХЕМ СЪРВИСИС" ЕООД" at bounding box center [206, 14] width 401 height 15
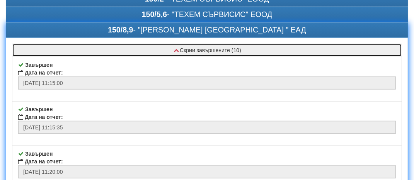
click at [173, 48] on icon at bounding box center [176, 50] width 7 height 5
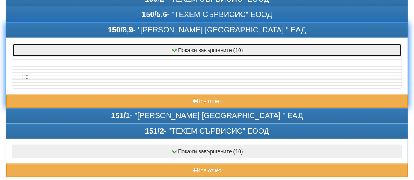
scroll to position [529, 0]
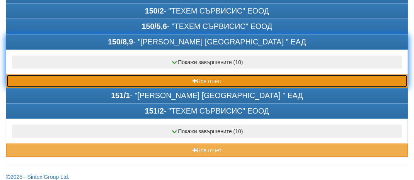
click at [141, 78] on button "Нов отчет" at bounding box center [206, 81] width 401 height 13
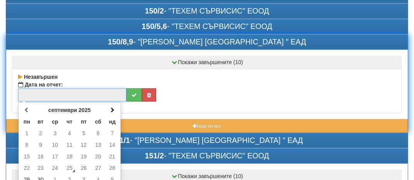
click at [51, 90] on input "text" at bounding box center [72, 94] width 108 height 13
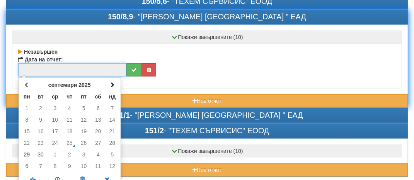
scroll to position [574, 0]
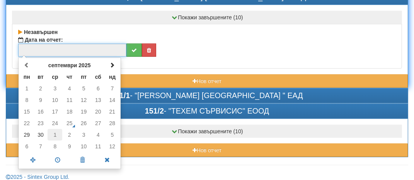
click at [56, 129] on td "1" at bounding box center [55, 135] width 15 height 12
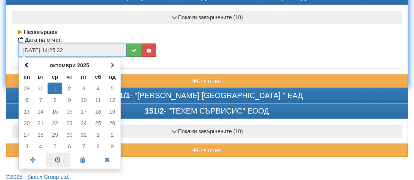
click at [58, 153] on span at bounding box center [58, 160] width 25 height 14
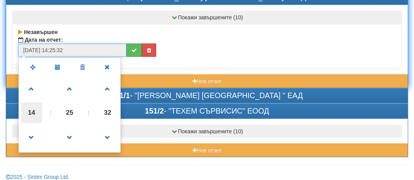
click at [29, 110] on span "14" at bounding box center [31, 112] width 21 height 21
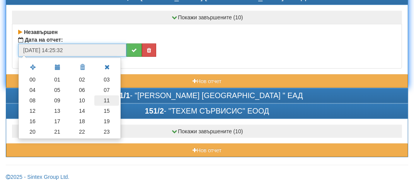
click at [108, 96] on td "11" at bounding box center [106, 100] width 25 height 10
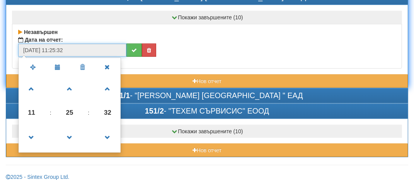
click at [68, 104] on span "25" at bounding box center [69, 112] width 21 height 21
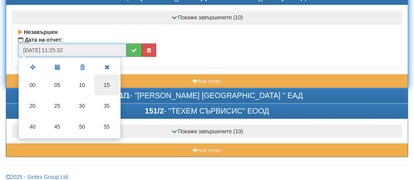
click at [114, 80] on td "15" at bounding box center [106, 85] width 25 height 21
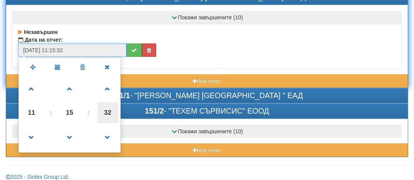
click at [109, 110] on span "32" at bounding box center [107, 112] width 21 height 21
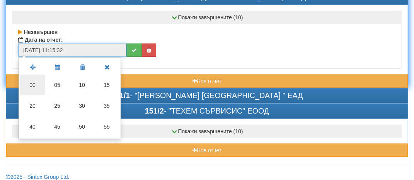
click at [36, 75] on td "00" at bounding box center [32, 85] width 25 height 21
type input "[DATE] 11:15:00"
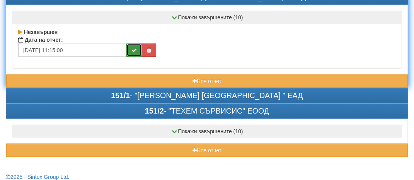
click at [139, 45] on button "submit" at bounding box center [133, 50] width 15 height 13
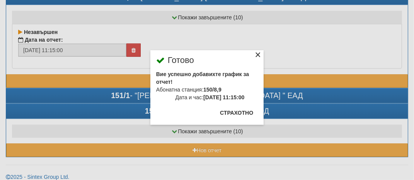
click at [259, 56] on div "×" at bounding box center [258, 56] width 8 height 8
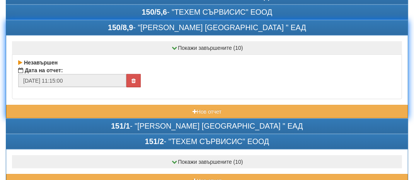
scroll to position [496, 0]
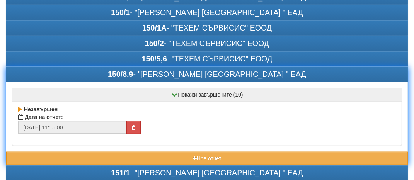
click at [70, 70] on div "150/8,9 - "[PERSON_NAME] [GEOGRAPHIC_DATA] " ЕАД" at bounding box center [206, 74] width 401 height 15
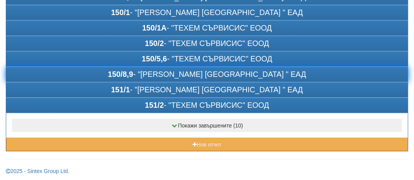
scroll to position [491, 0]
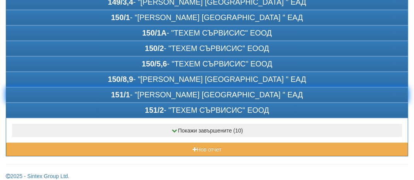
click at [80, 89] on div "151/1 - "[PERSON_NAME] [GEOGRAPHIC_DATA] " ЕАД" at bounding box center [206, 95] width 401 height 15
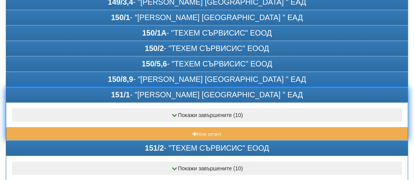
scroll to position [496, 0]
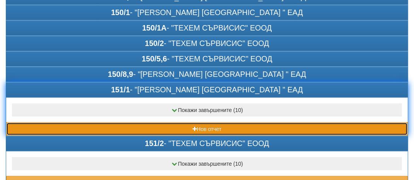
click at [71, 122] on button "Нов отчет" at bounding box center [206, 128] width 401 height 13
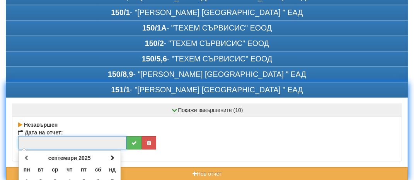
click at [39, 136] on input "text" at bounding box center [72, 142] width 108 height 13
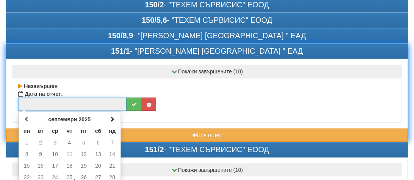
scroll to position [574, 0]
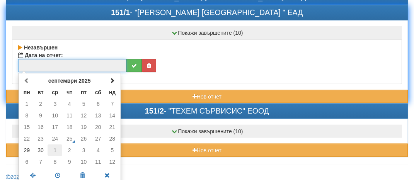
click at [57, 148] on td "1" at bounding box center [55, 151] width 15 height 12
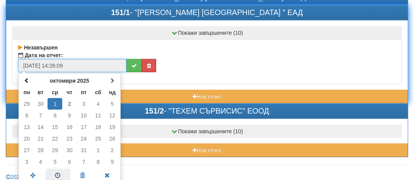
click at [59, 170] on span at bounding box center [58, 176] width 25 height 14
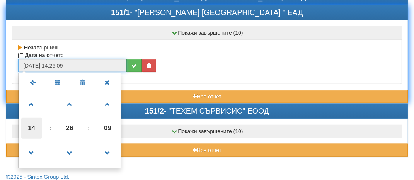
click at [34, 120] on span "14" at bounding box center [31, 128] width 21 height 21
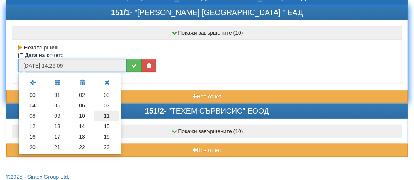
click at [107, 111] on td "11" at bounding box center [106, 116] width 25 height 10
type input "[DATE] 11:26:09"
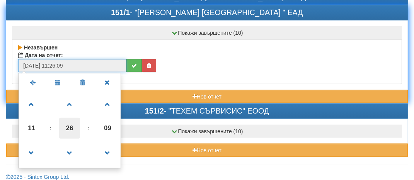
click at [74, 129] on span "26" at bounding box center [69, 128] width 21 height 21
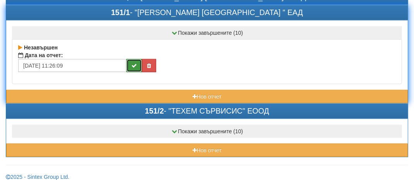
click at [136, 63] on icon "submit" at bounding box center [133, 65] width 5 height 5
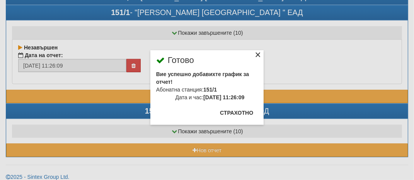
click at [257, 52] on div "×" at bounding box center [258, 56] width 8 height 8
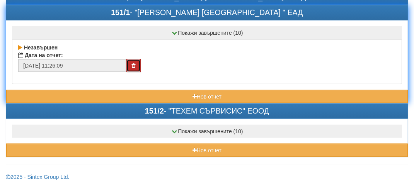
click at [135, 60] on button "button" at bounding box center [133, 65] width 14 height 13
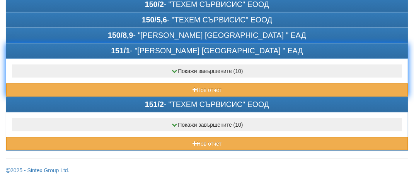
scroll to position [529, 0]
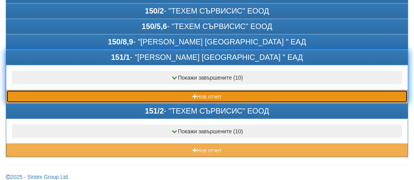
click at [74, 90] on button "Нов отчет" at bounding box center [206, 96] width 401 height 13
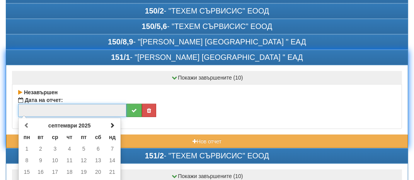
click at [51, 104] on input "text" at bounding box center [72, 110] width 108 height 13
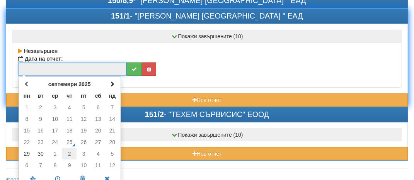
scroll to position [574, 0]
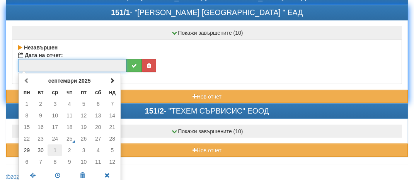
click at [56, 146] on td "1" at bounding box center [55, 151] width 15 height 12
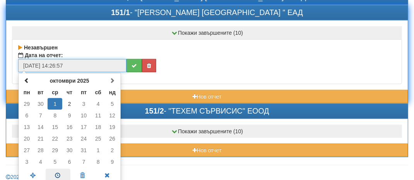
click at [56, 170] on span at bounding box center [58, 176] width 25 height 14
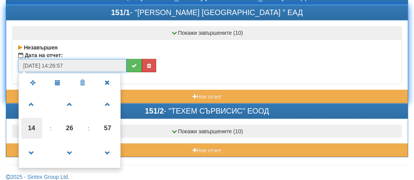
click at [29, 126] on span "14" at bounding box center [31, 128] width 21 height 21
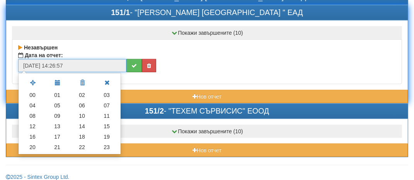
click at [105, 111] on td "11" at bounding box center [106, 116] width 25 height 10
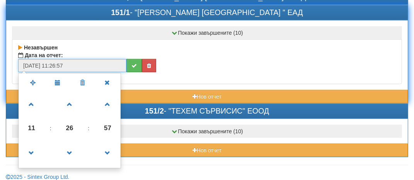
click at [71, 119] on span "26" at bounding box center [69, 128] width 21 height 21
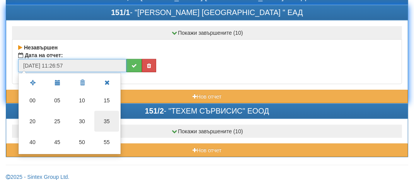
click at [110, 113] on td "35" at bounding box center [106, 121] width 25 height 21
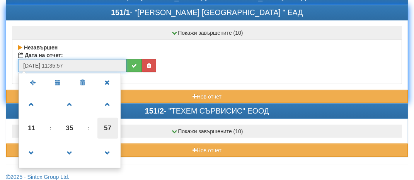
click at [110, 122] on span "57" at bounding box center [107, 128] width 21 height 21
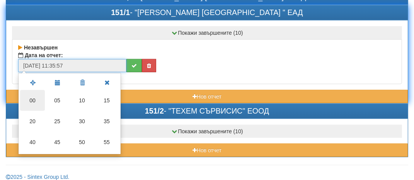
click at [37, 95] on td "00" at bounding box center [32, 100] width 25 height 21
type input "[DATE] 11:35:00"
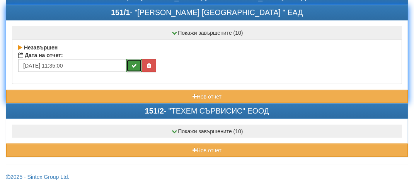
click at [131, 63] on icon "submit" at bounding box center [133, 65] width 5 height 5
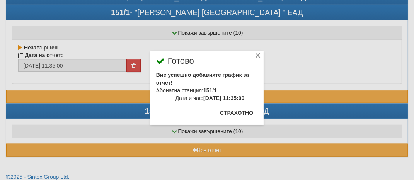
click at [115, 7] on div "× Готово Вие успешно добавихте график за отчет! Абонатна станция: 151/1 Дата и …" at bounding box center [207, 62] width 375 height 125
click at [257, 54] on div "×" at bounding box center [258, 57] width 8 height 8
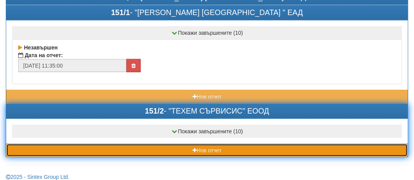
click at [93, 144] on button "Нов отчет" at bounding box center [206, 150] width 401 height 13
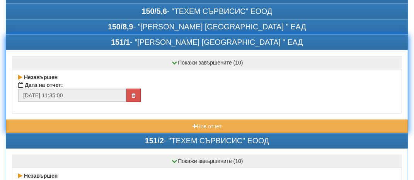
scroll to position [535, 0]
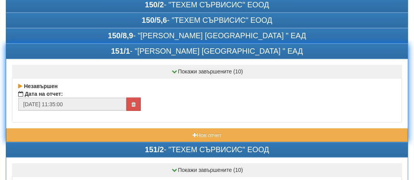
click at [107, 44] on div "151/1 - "[PERSON_NAME] [GEOGRAPHIC_DATA] " ЕАД" at bounding box center [206, 51] width 401 height 15
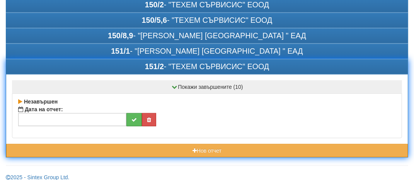
scroll to position [536, 0]
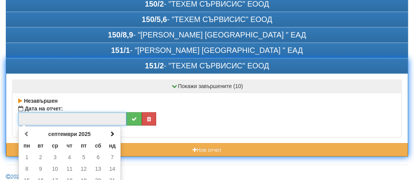
click at [51, 112] on input "text" at bounding box center [72, 118] width 108 height 13
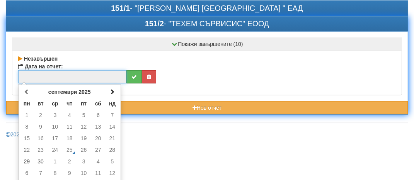
scroll to position [588, 0]
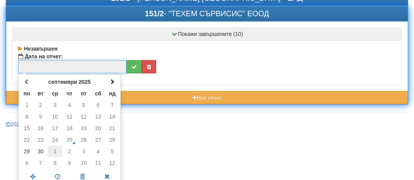
click at [58, 148] on td "1" at bounding box center [55, 152] width 15 height 12
click at [63, 170] on span at bounding box center [58, 177] width 25 height 14
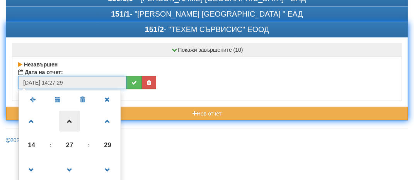
scroll to position [572, 0]
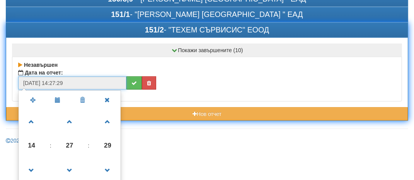
click at [37, 141] on span "14" at bounding box center [31, 145] width 21 height 21
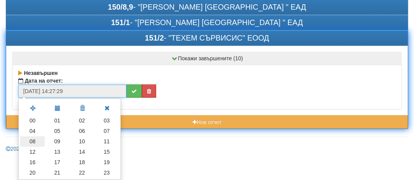
scroll to position [558, 0]
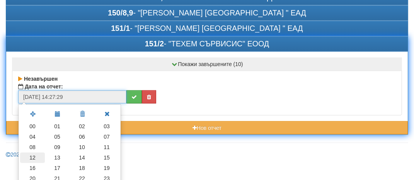
click at [38, 154] on td "12" at bounding box center [32, 158] width 25 height 10
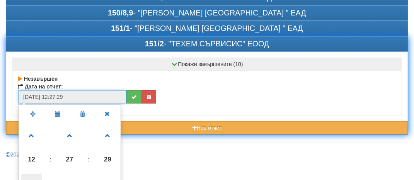
scroll to position [572, 0]
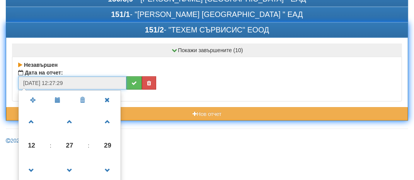
click at [64, 138] on span "27" at bounding box center [69, 145] width 21 height 21
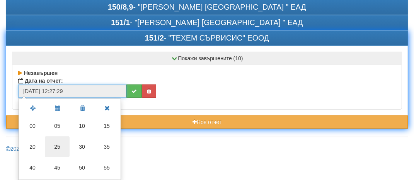
scroll to position [558, 0]
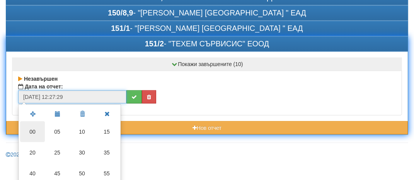
click at [32, 121] on td "00" at bounding box center [32, 131] width 25 height 21
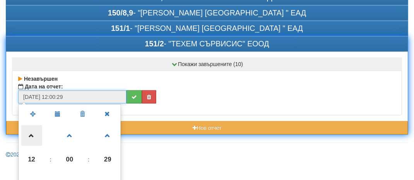
scroll to position [572, 0]
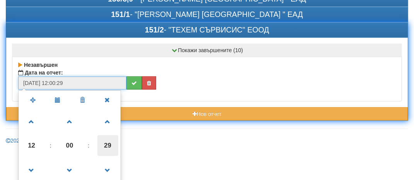
click at [117, 138] on span "29" at bounding box center [107, 145] width 21 height 21
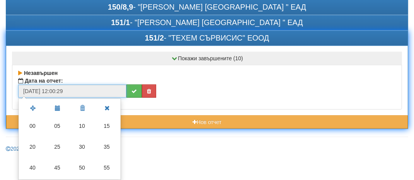
scroll to position [558, 0]
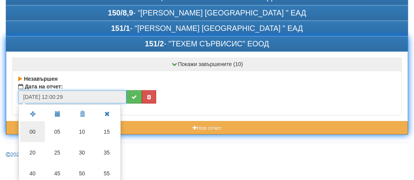
click at [34, 122] on td "00" at bounding box center [32, 131] width 25 height 21
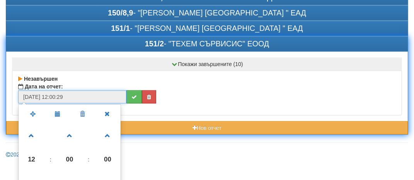
type input "[DATE] 12:00:00"
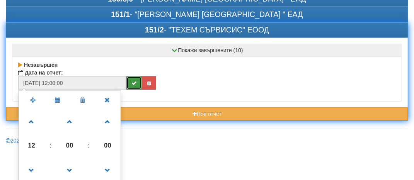
scroll to position [536, 0]
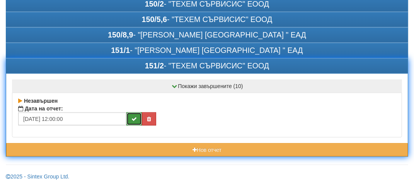
click at [138, 81] on div "Покажи завършените (10) Завършен Дата на отчет: [DATE] 12:00:00 Завършен Дата н…" at bounding box center [206, 108] width 401 height 70
click at [135, 116] on icon "submit" at bounding box center [133, 118] width 5 height 5
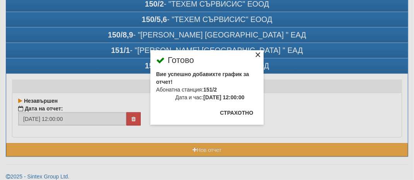
click at [260, 53] on div "×" at bounding box center [258, 56] width 8 height 8
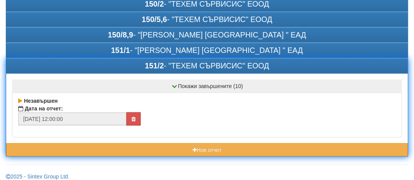
click at [109, 65] on div "151/2 - "ТЕХЕМ СЪРВИСИС" ЕООД" at bounding box center [206, 66] width 401 height 15
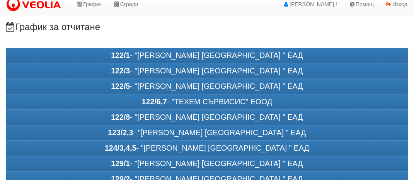
scroll to position [0, 0]
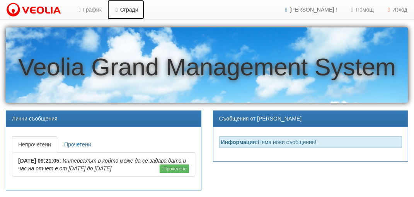
click at [125, 9] on link "Сгради" at bounding box center [125, 9] width 37 height 19
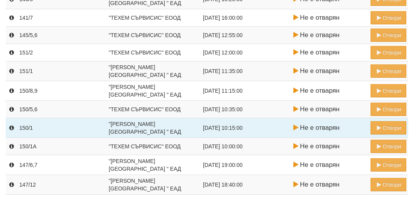
scroll to position [170, 0]
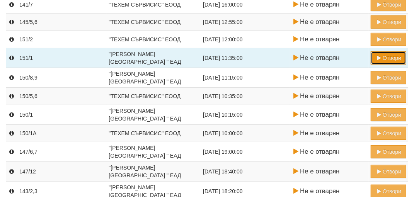
click at [393, 53] on button "Отвори" at bounding box center [389, 57] width 36 height 13
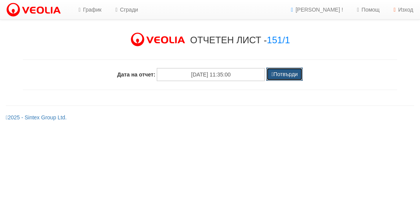
click at [290, 72] on button "Потвърди" at bounding box center [285, 74] width 36 height 13
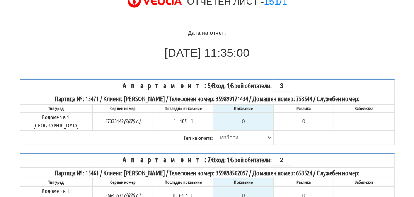
scroll to position [116, 0]
